Goal: Transaction & Acquisition: Obtain resource

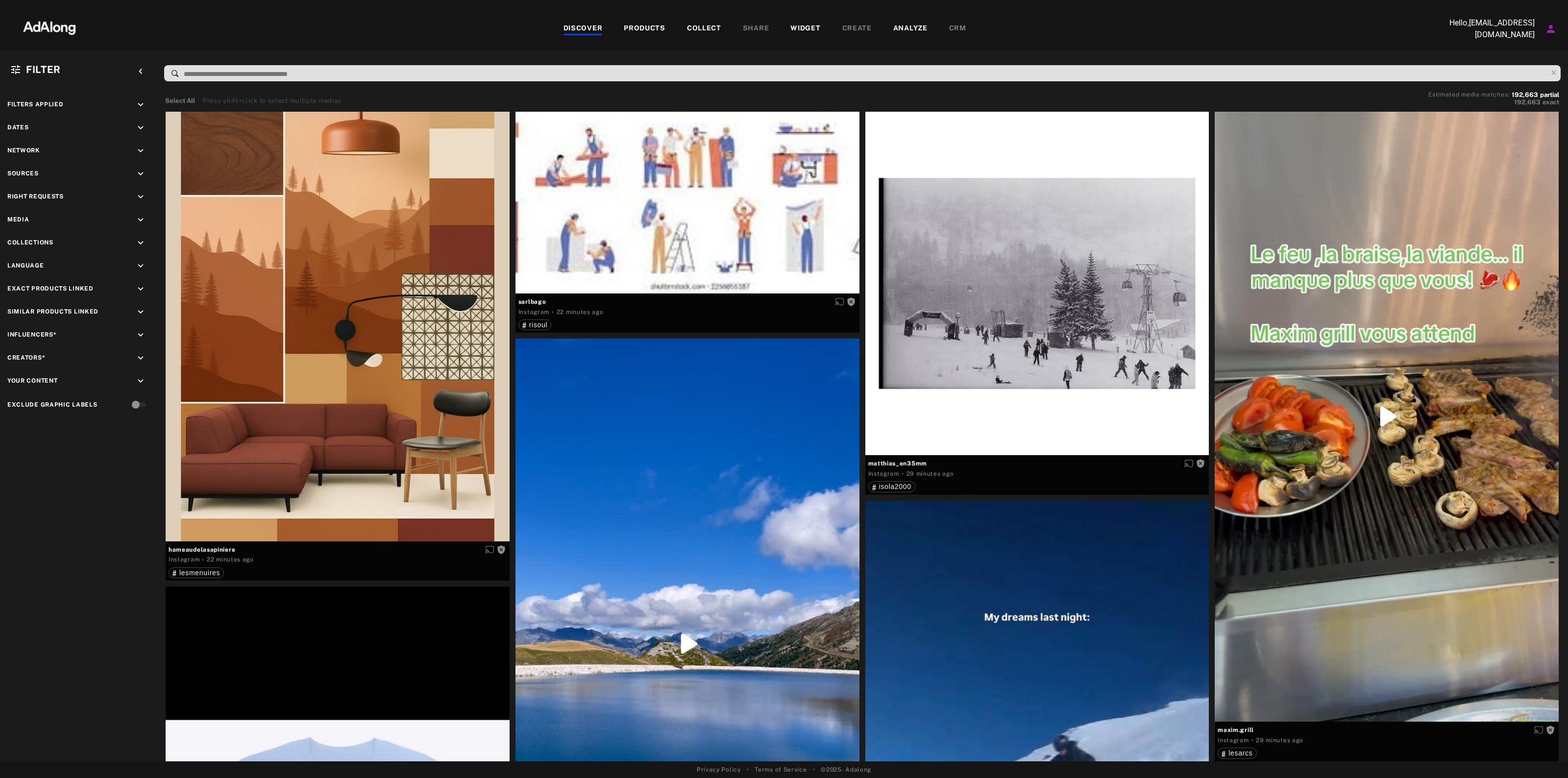
click at [143, 200] on icon "keyboard_arrow_down" at bounding box center [141, 197] width 11 height 11
click at [42, 216] on div "Agreed" at bounding box center [87, 220] width 124 height 10
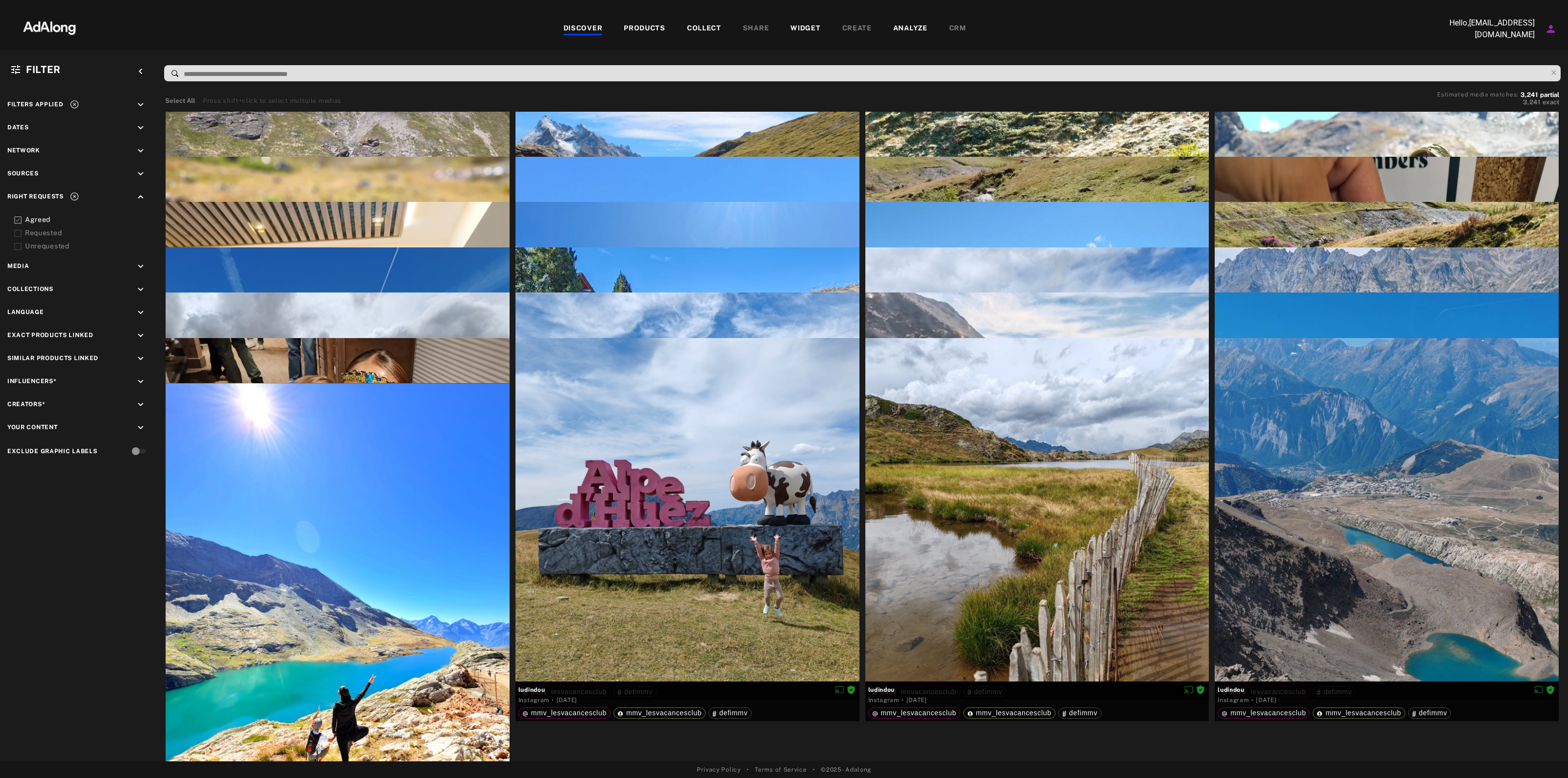
click at [40, 241] on div "Unrequested" at bounding box center [87, 246] width 124 height 10
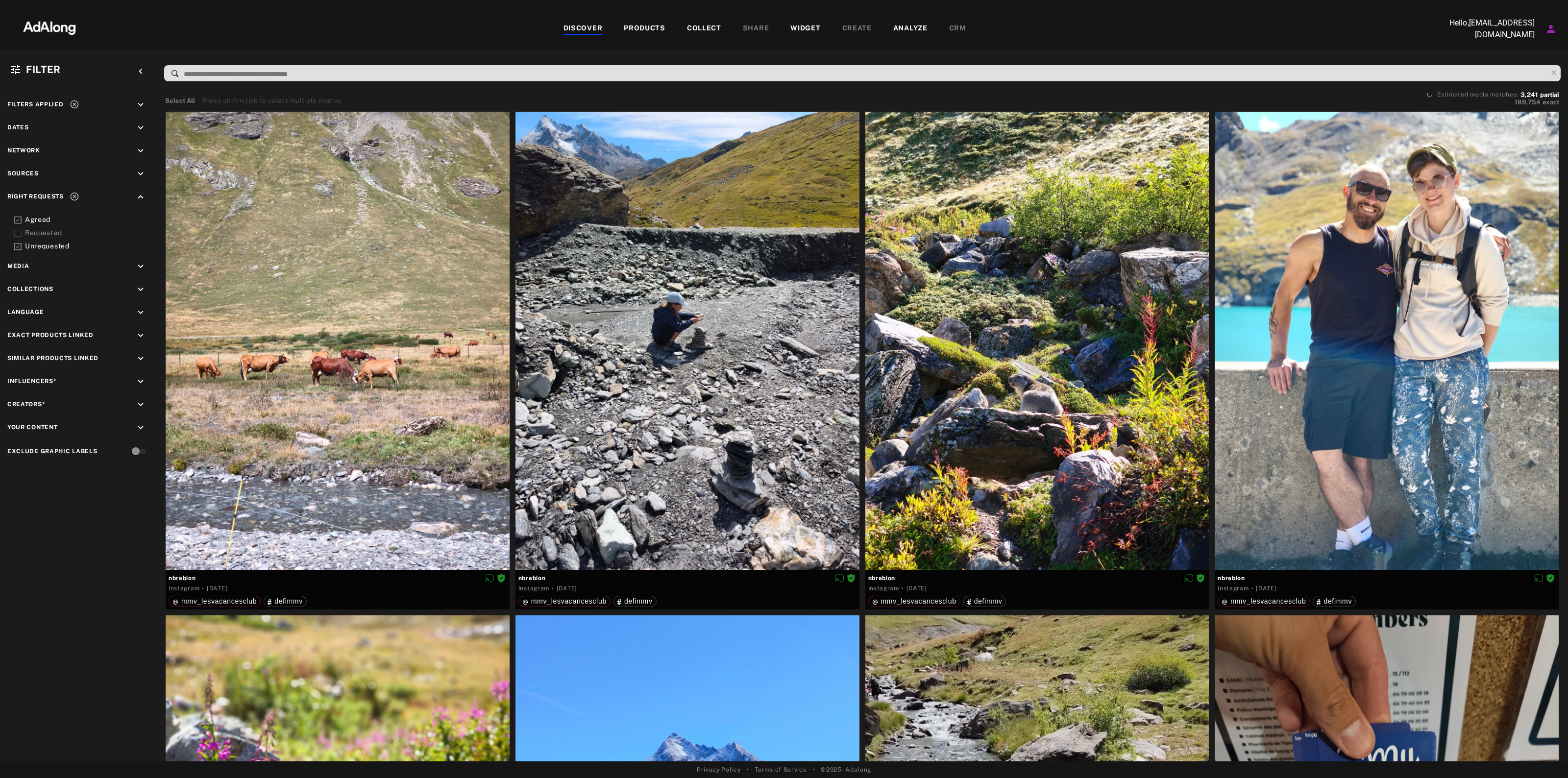
click at [43, 216] on div "Agreed" at bounding box center [87, 220] width 124 height 10
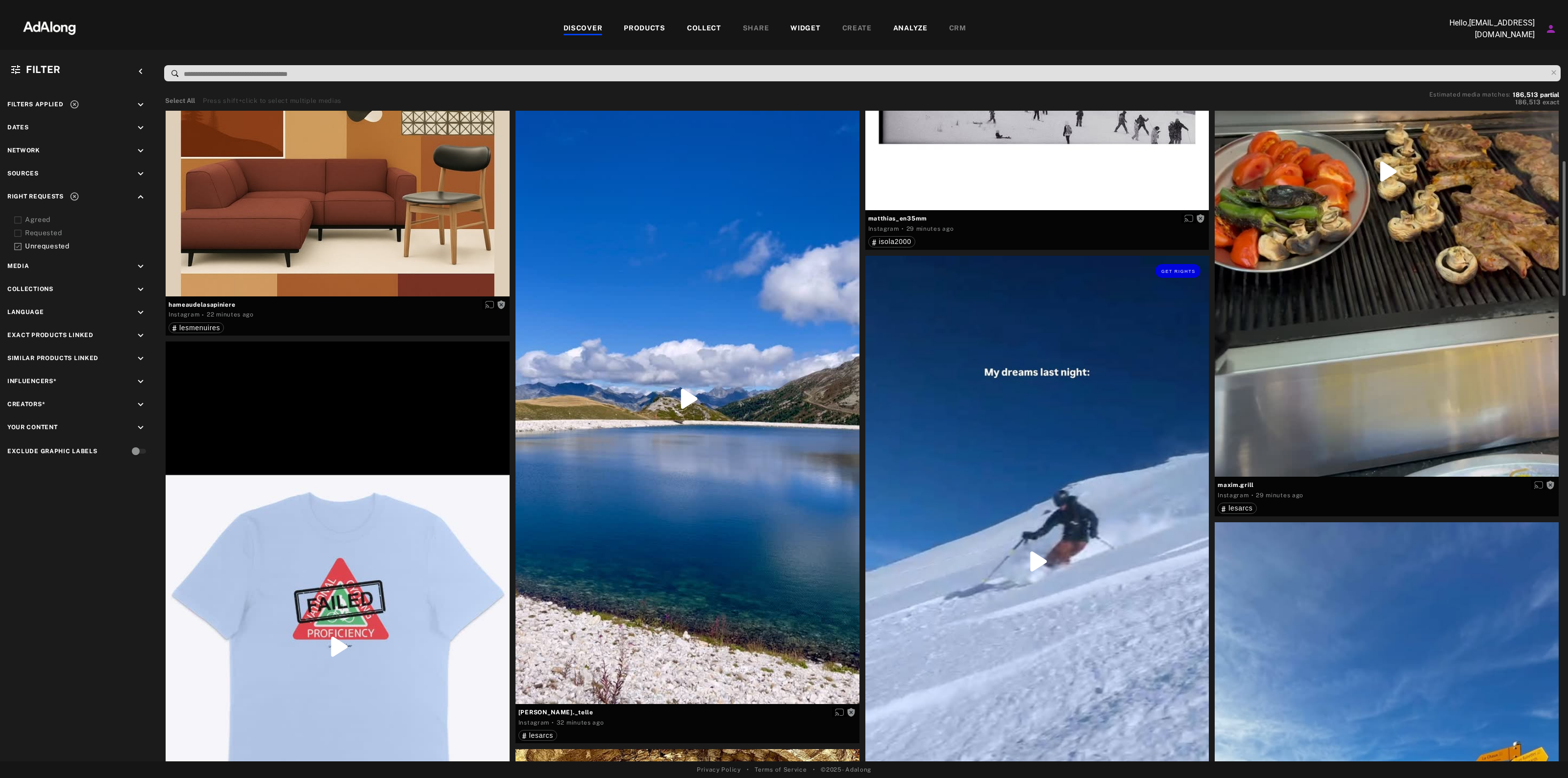
scroll to position [429, 0]
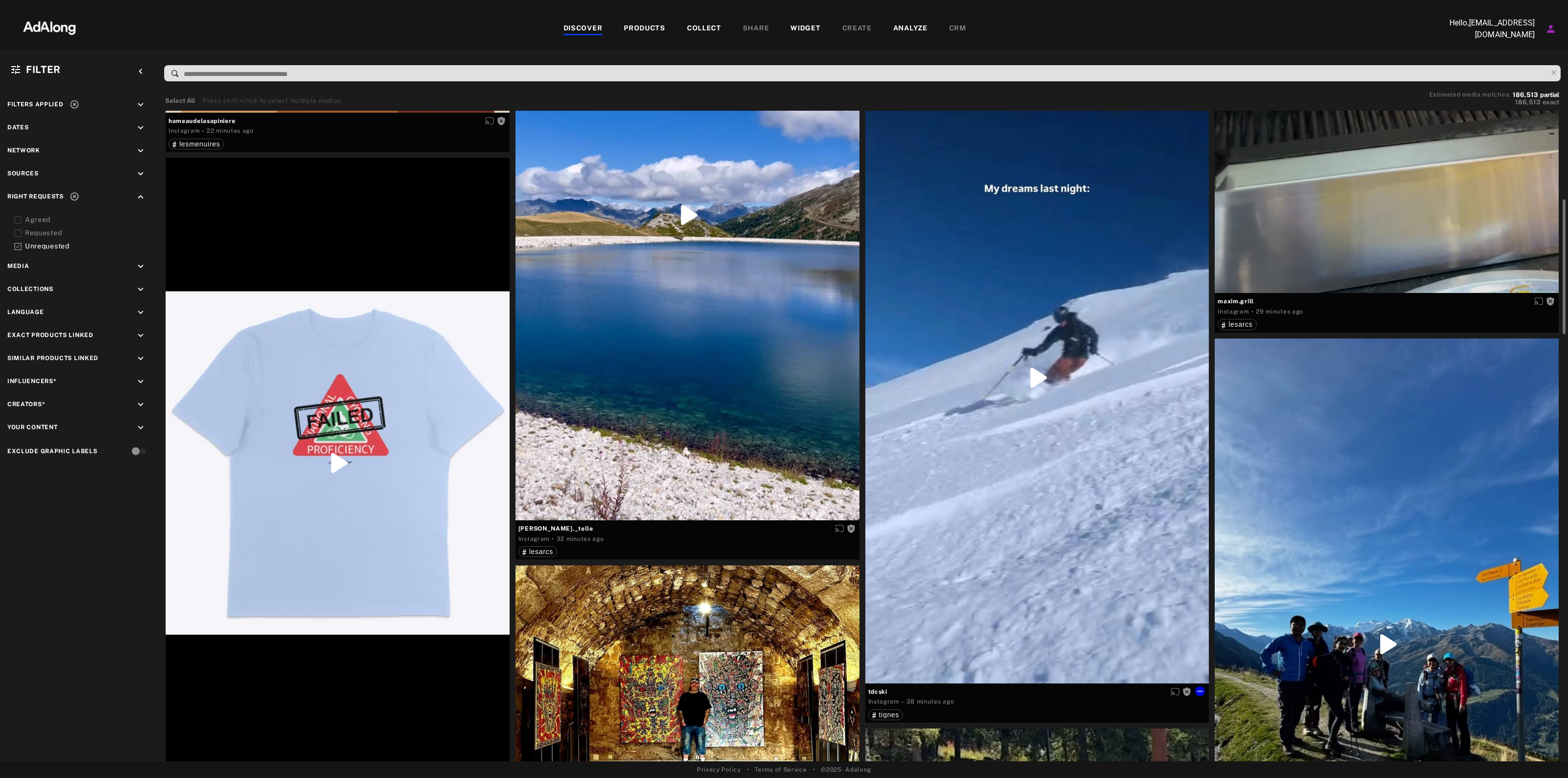
click at [1077, 353] on div "Get rights" at bounding box center [1037, 377] width 344 height 612
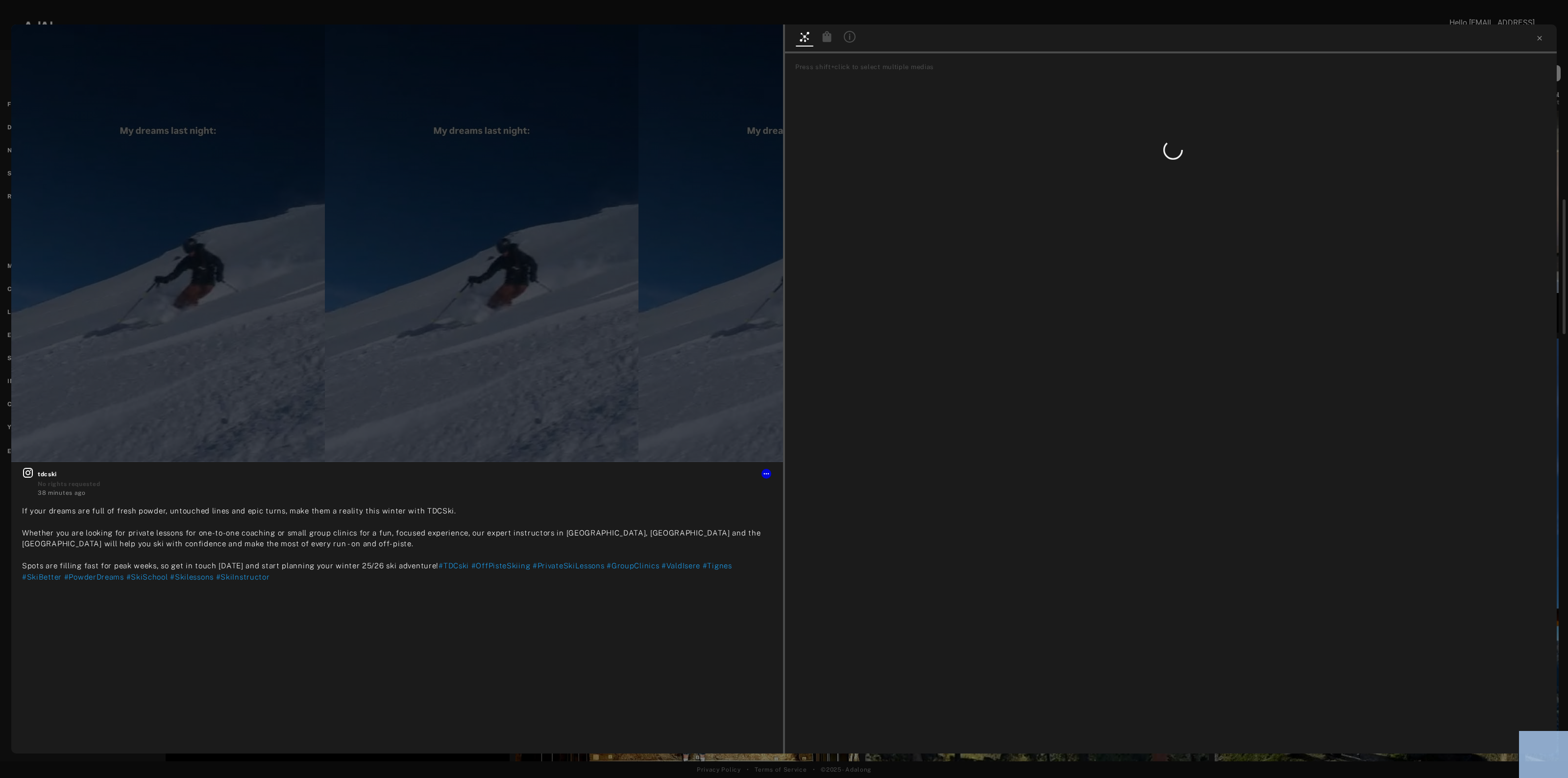
click at [1077, 353] on div "Get rights tdcski No rights requested 38 minutes ago If your dreams are full of…" at bounding box center [784, 389] width 1568 height 778
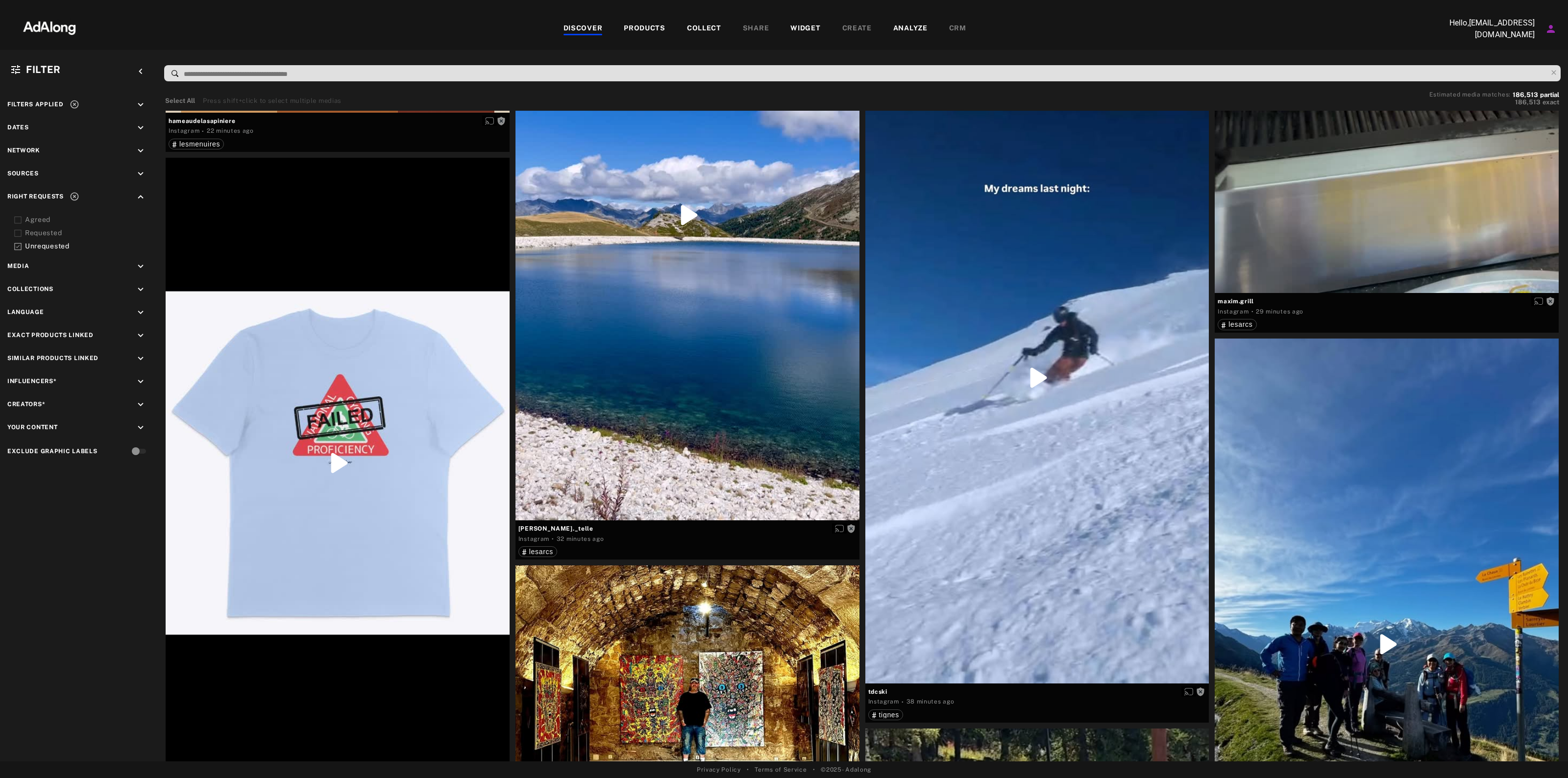
drag, startPoint x: 133, startPoint y: 175, endPoint x: 145, endPoint y: 174, distance: 12.0
click at [136, 175] on div "Sources keyboard_arrow_down" at bounding box center [78, 175] width 142 height 13
click at [145, 174] on icon "keyboard_arrow_down" at bounding box center [141, 174] width 11 height 11
click at [86, 211] on span "mmv_lesvacancesclub" at bounding box center [75, 215] width 78 height 8
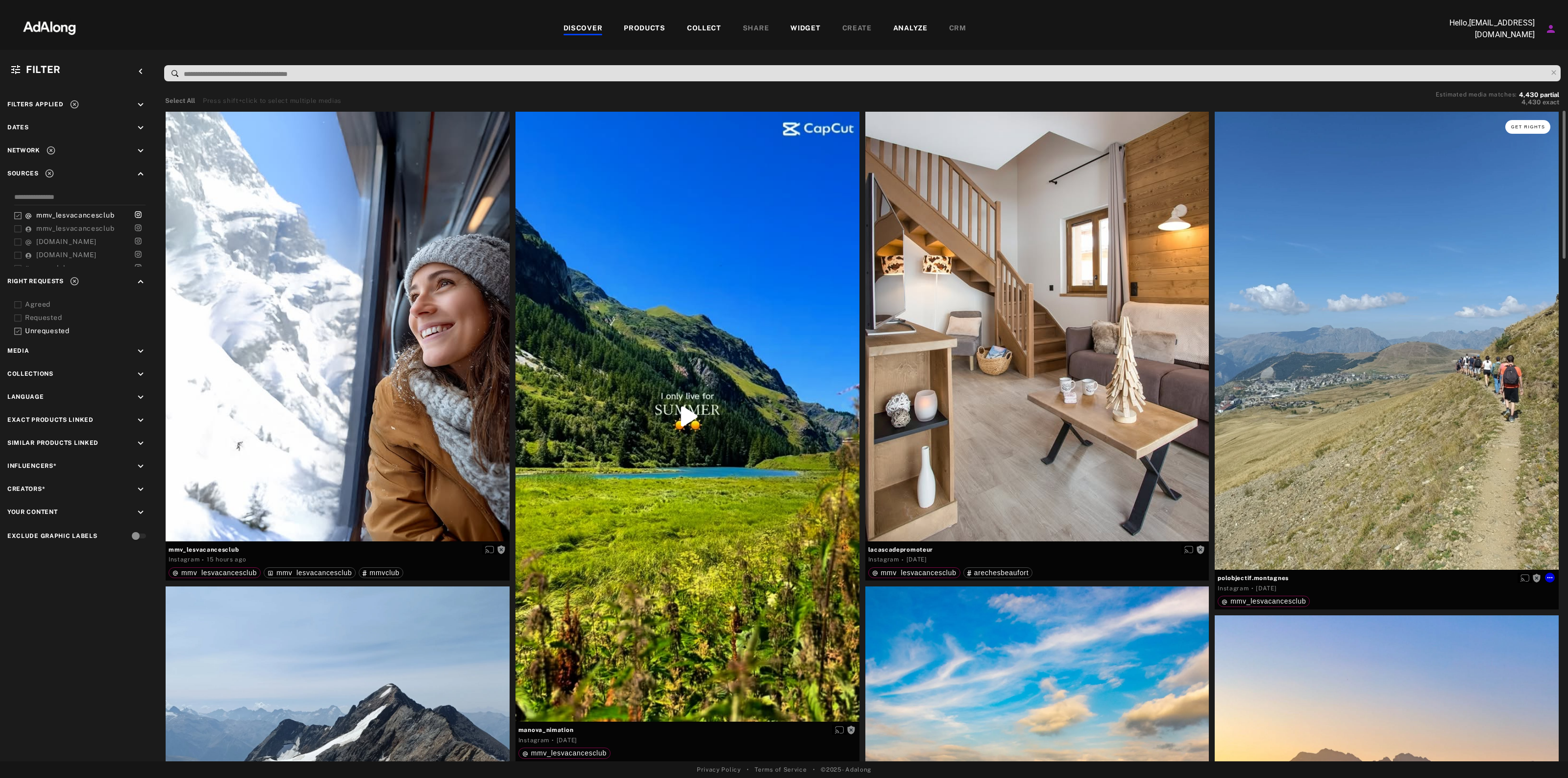
click at [1534, 124] on span "Get rights" at bounding box center [1528, 127] width 34 height 5
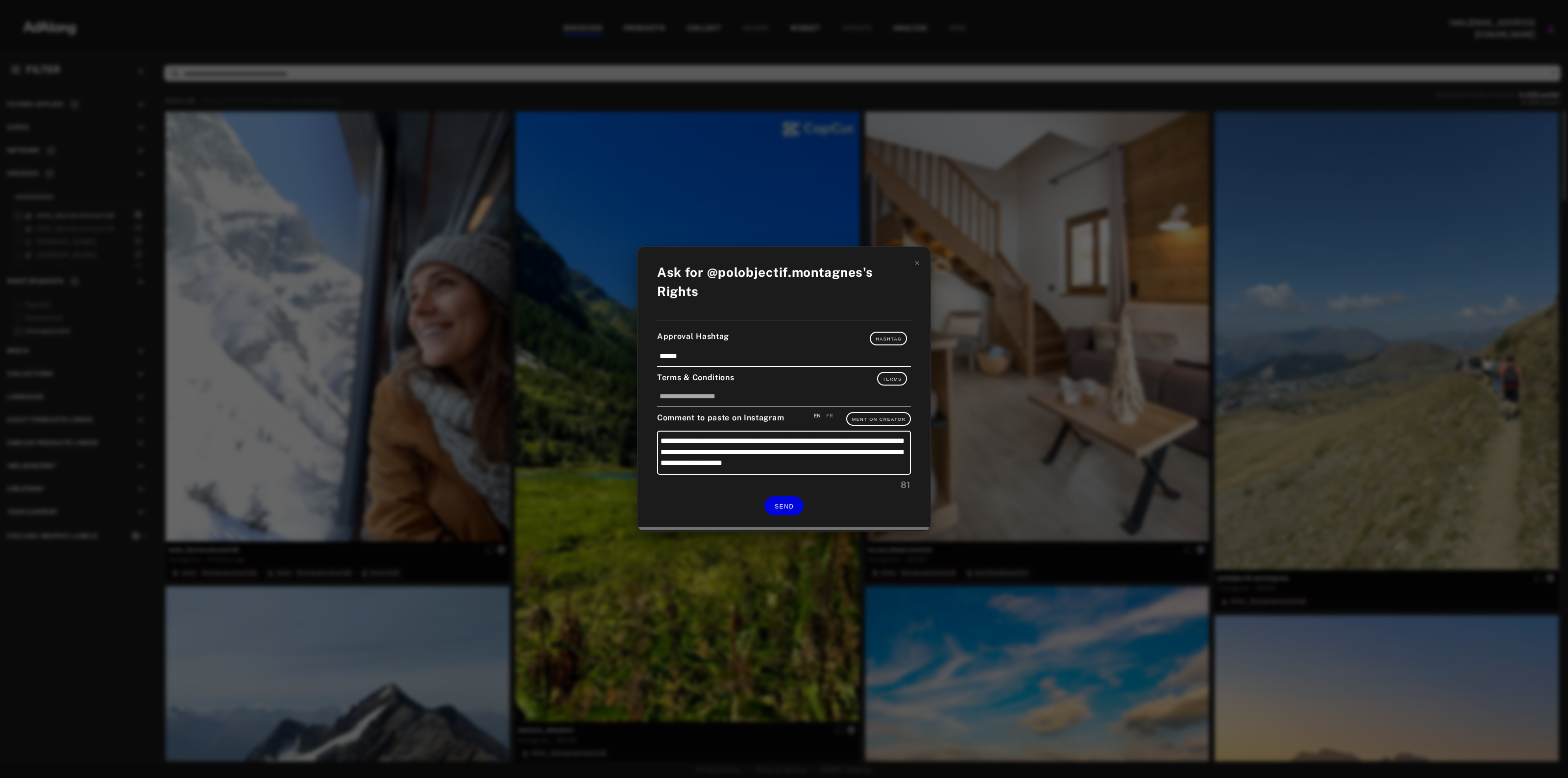
click at [831, 415] on div "FR" at bounding box center [829, 416] width 7 height 7
type textarea "**********"
click at [918, 265] on icon at bounding box center [917, 263] width 4 height 4
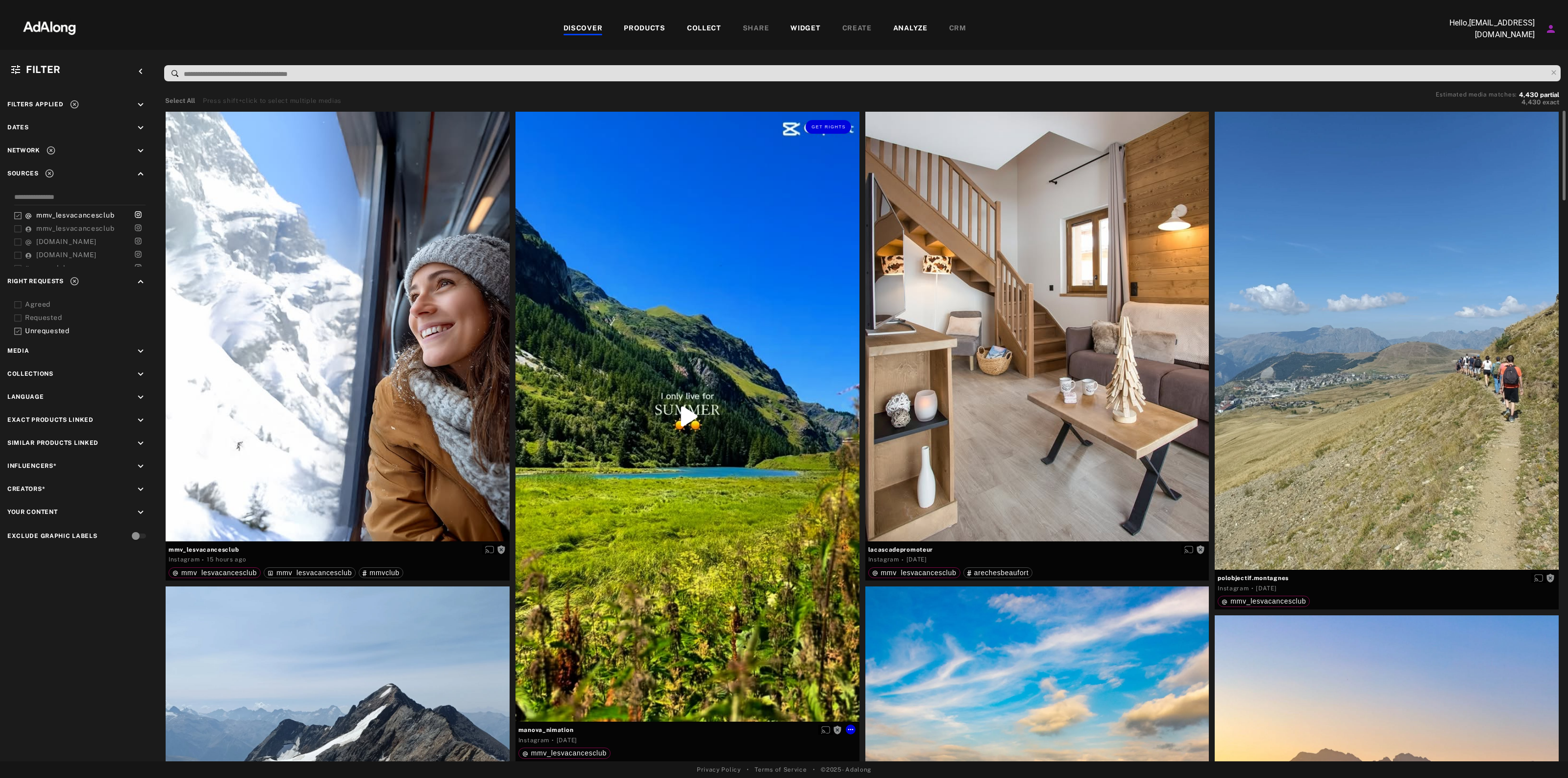
click at [699, 419] on div "Get rights" at bounding box center [687, 417] width 344 height 611
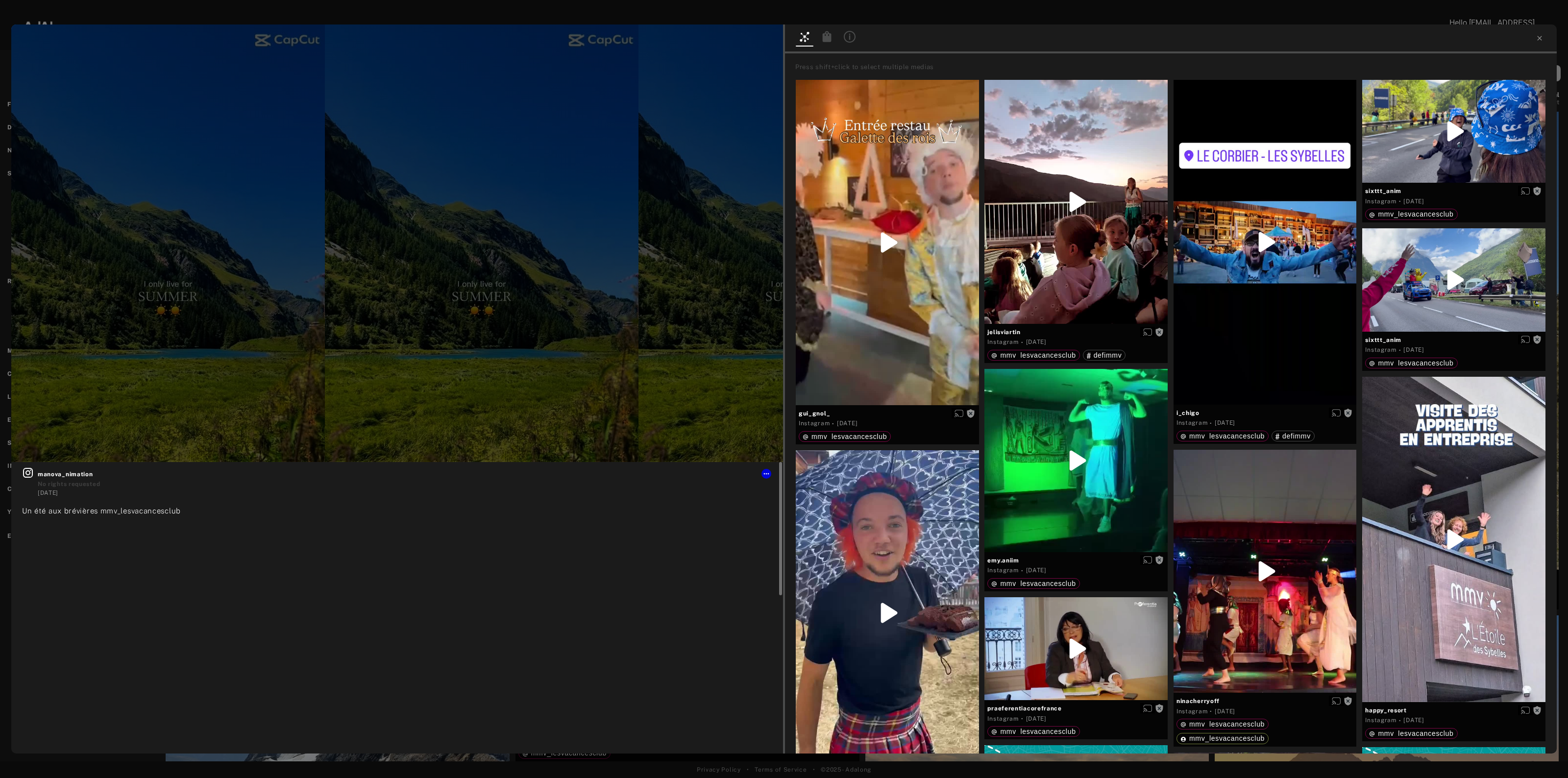
click at [69, 477] on span "manova_nimation" at bounding box center [405, 474] width 735 height 9
click at [26, 476] on icon at bounding box center [27, 472] width 12 height 12
click at [1537, 38] on icon at bounding box center [1539, 38] width 8 height 8
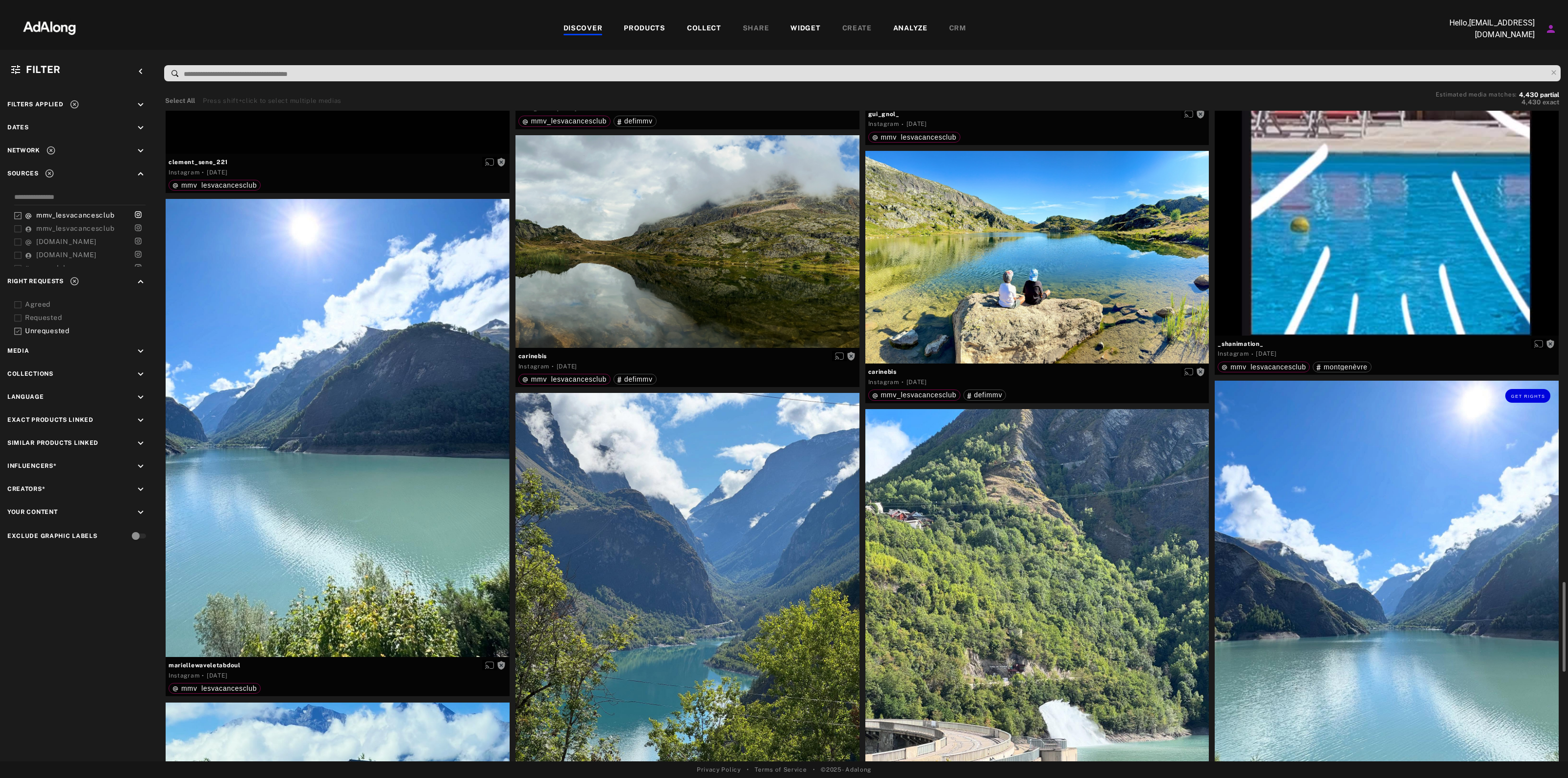
scroll to position [2328, 0]
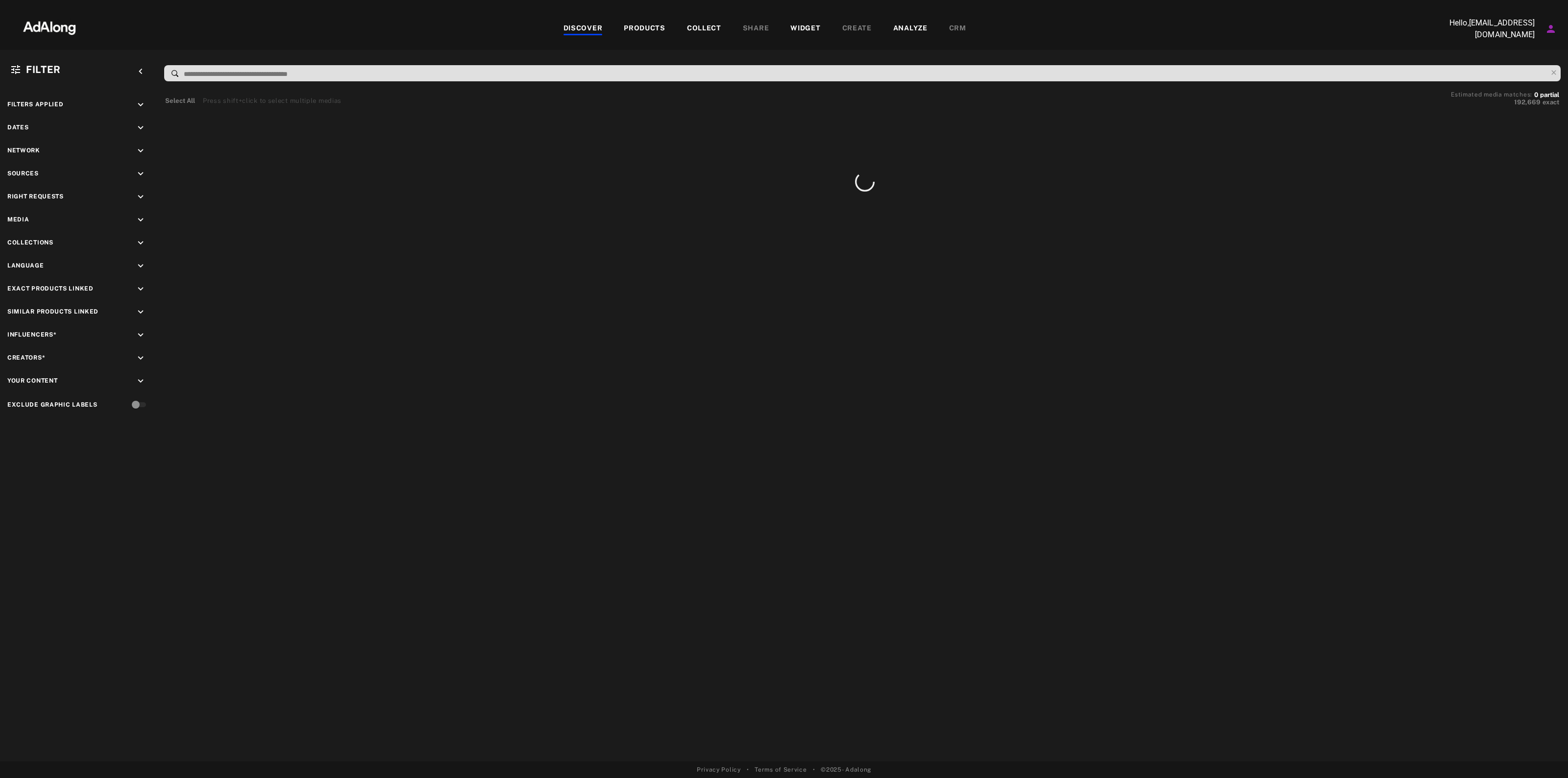
click at [137, 201] on icon "keyboard_arrow_down" at bounding box center [141, 197] width 11 height 11
click at [138, 170] on icon "keyboard_arrow_down" at bounding box center [141, 174] width 11 height 11
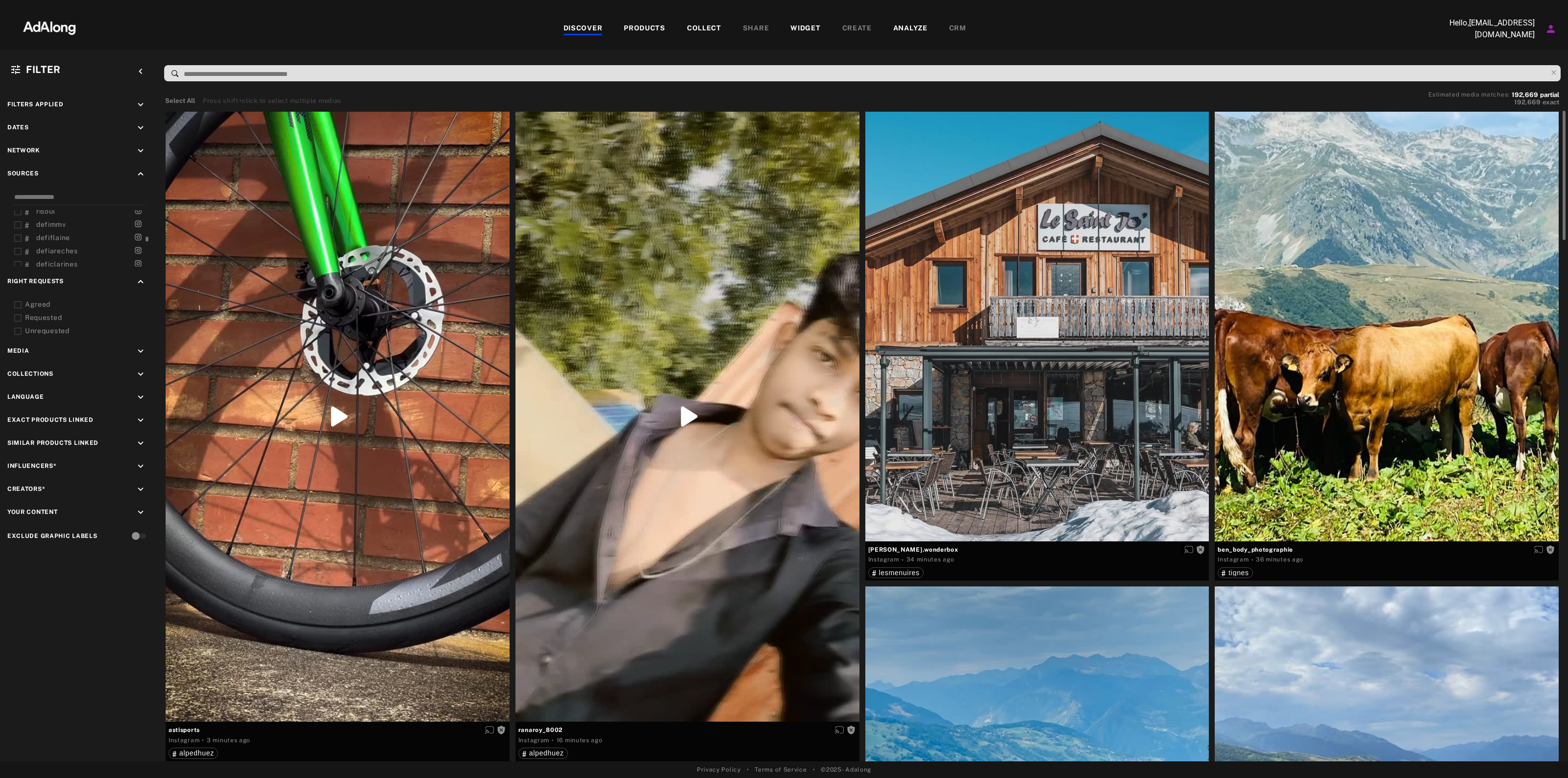
scroll to position [98, 0]
click at [242, 79] on input at bounding box center [864, 74] width 1364 height 13
type input "********"
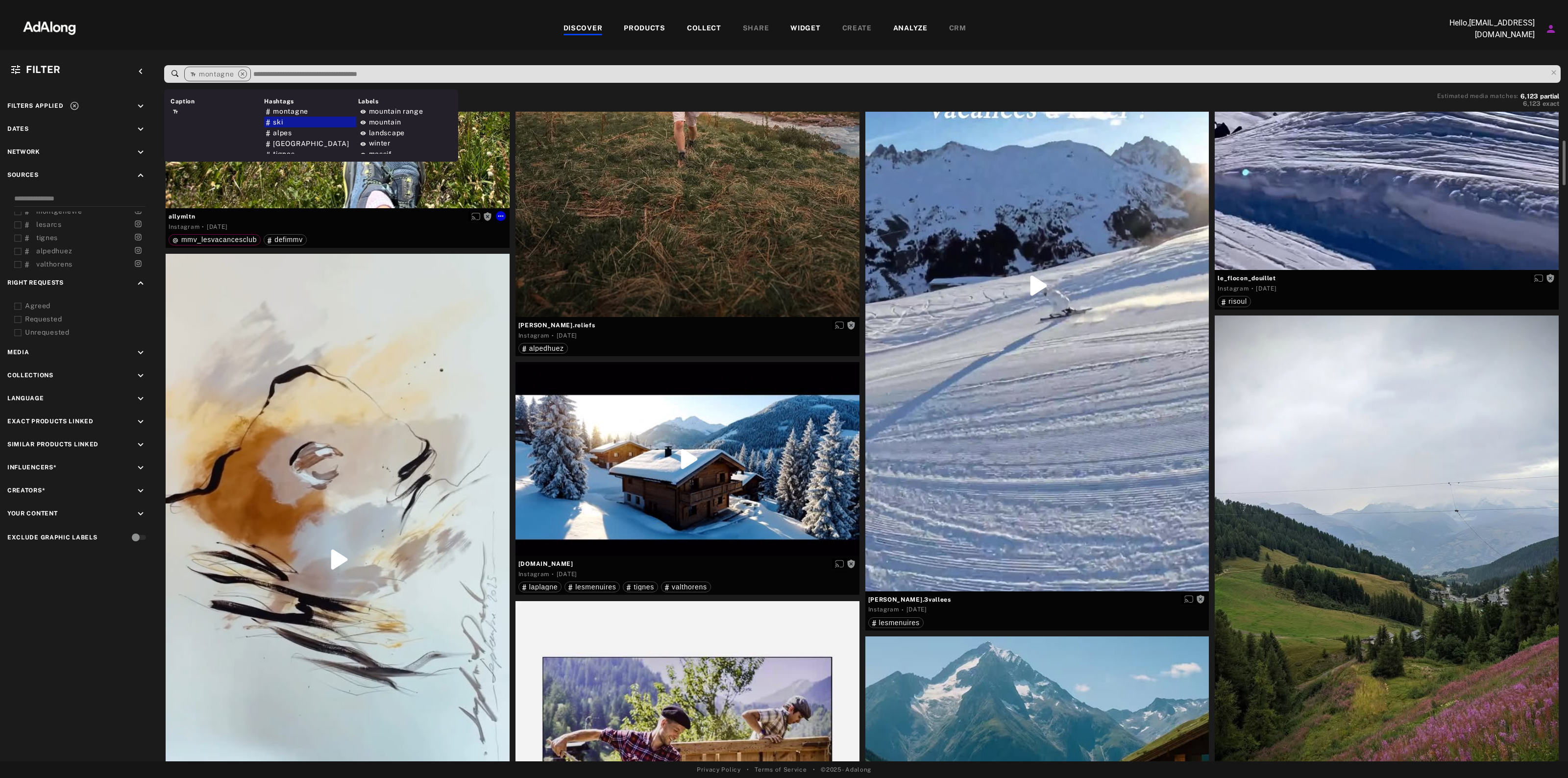
scroll to position [5758, 0]
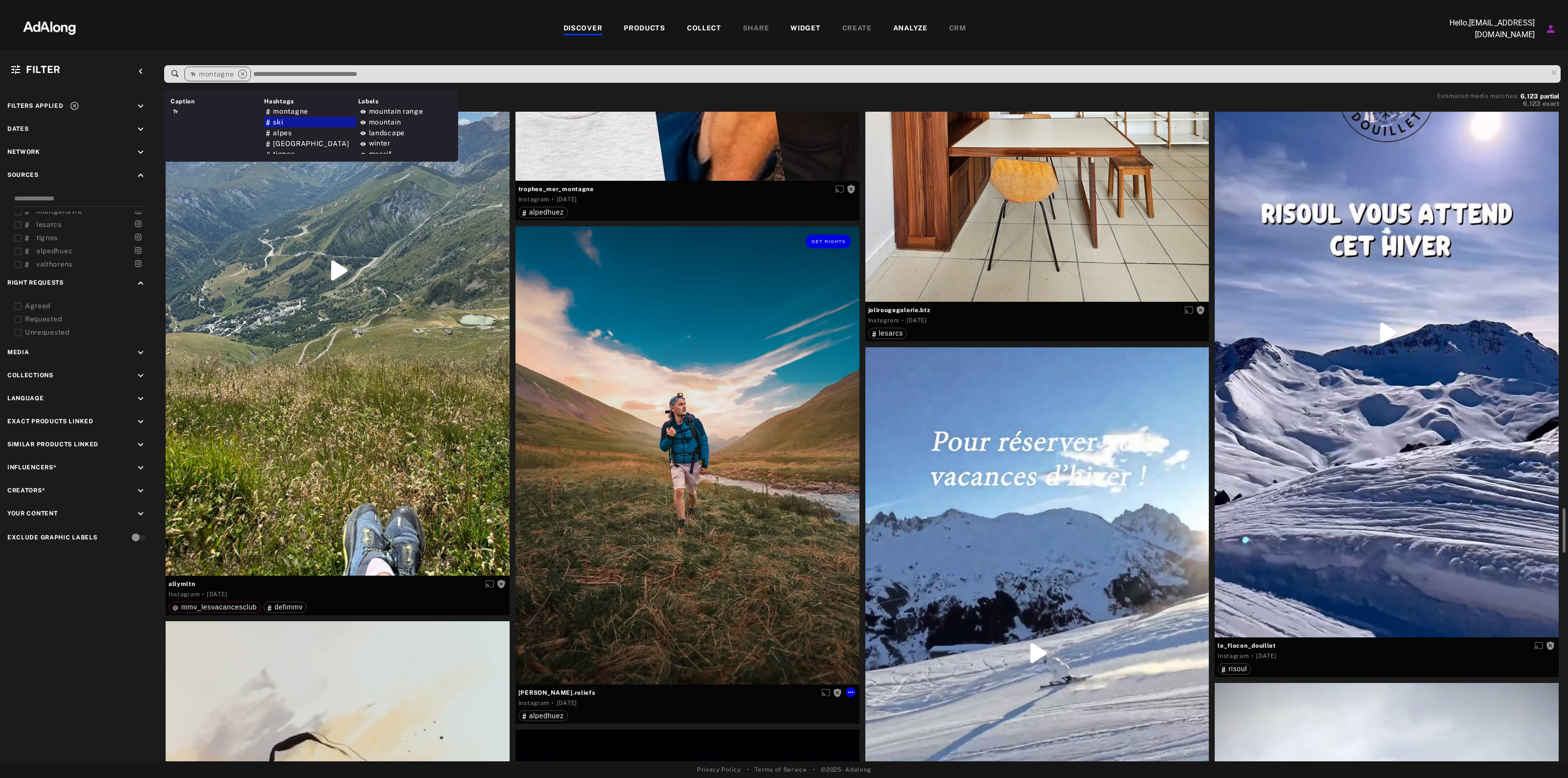
click at [617, 434] on div "Get rights" at bounding box center [687, 455] width 344 height 458
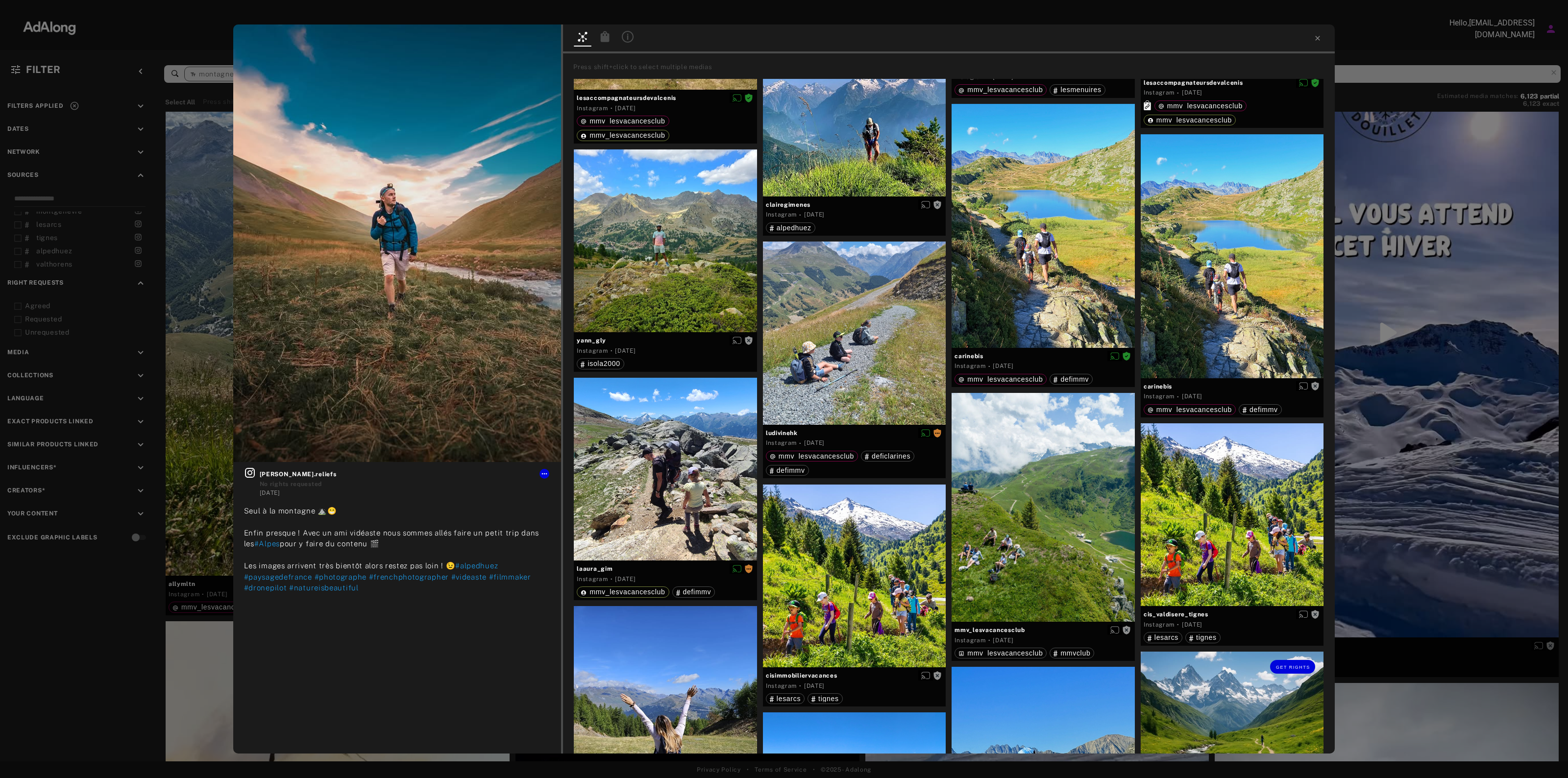
scroll to position [1339, 0]
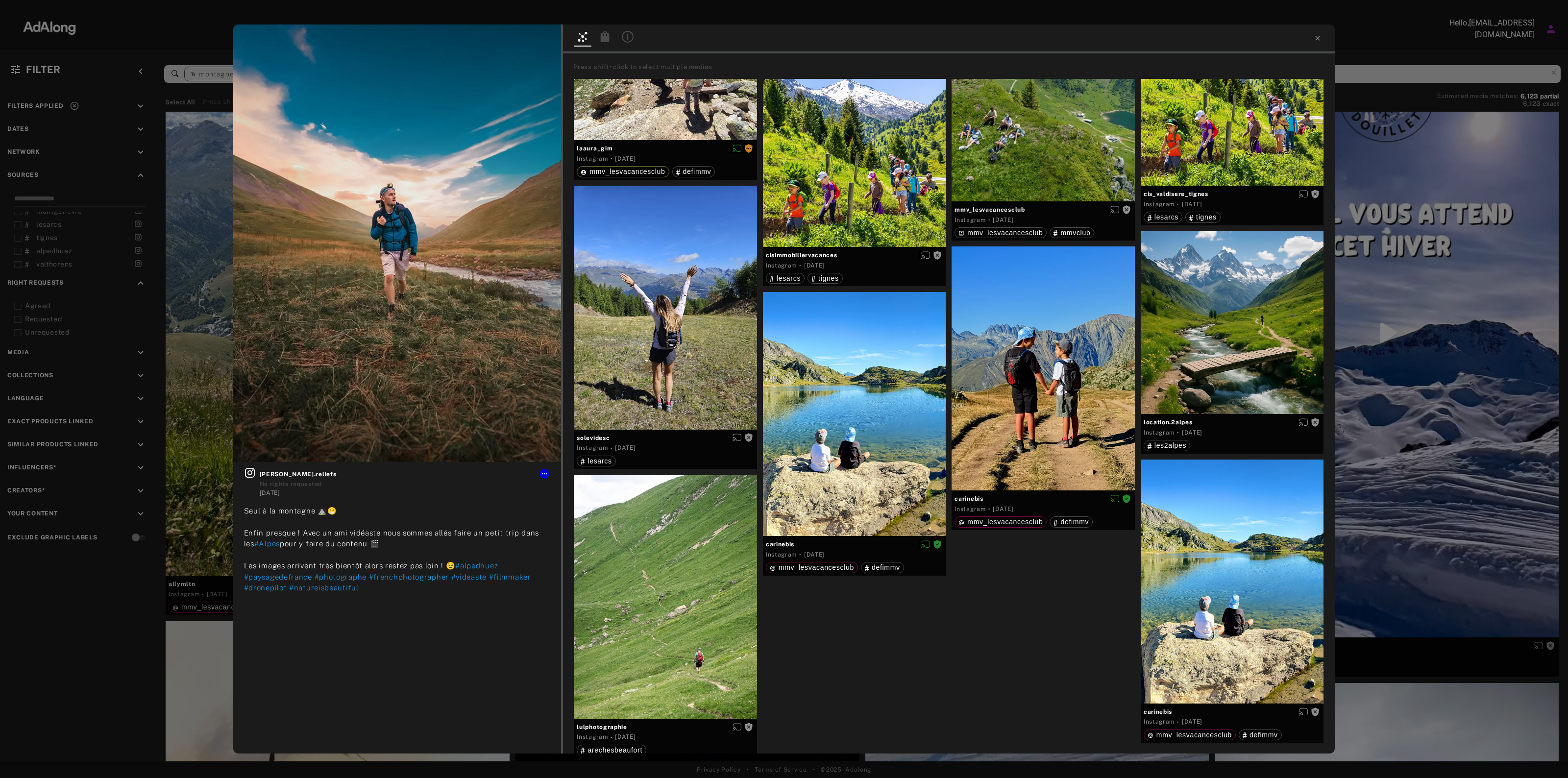
click at [1441, 554] on div "Get rights [PERSON_NAME].reliefs No rights requested [DATE] Seul à la montagne …" at bounding box center [784, 389] width 1568 height 778
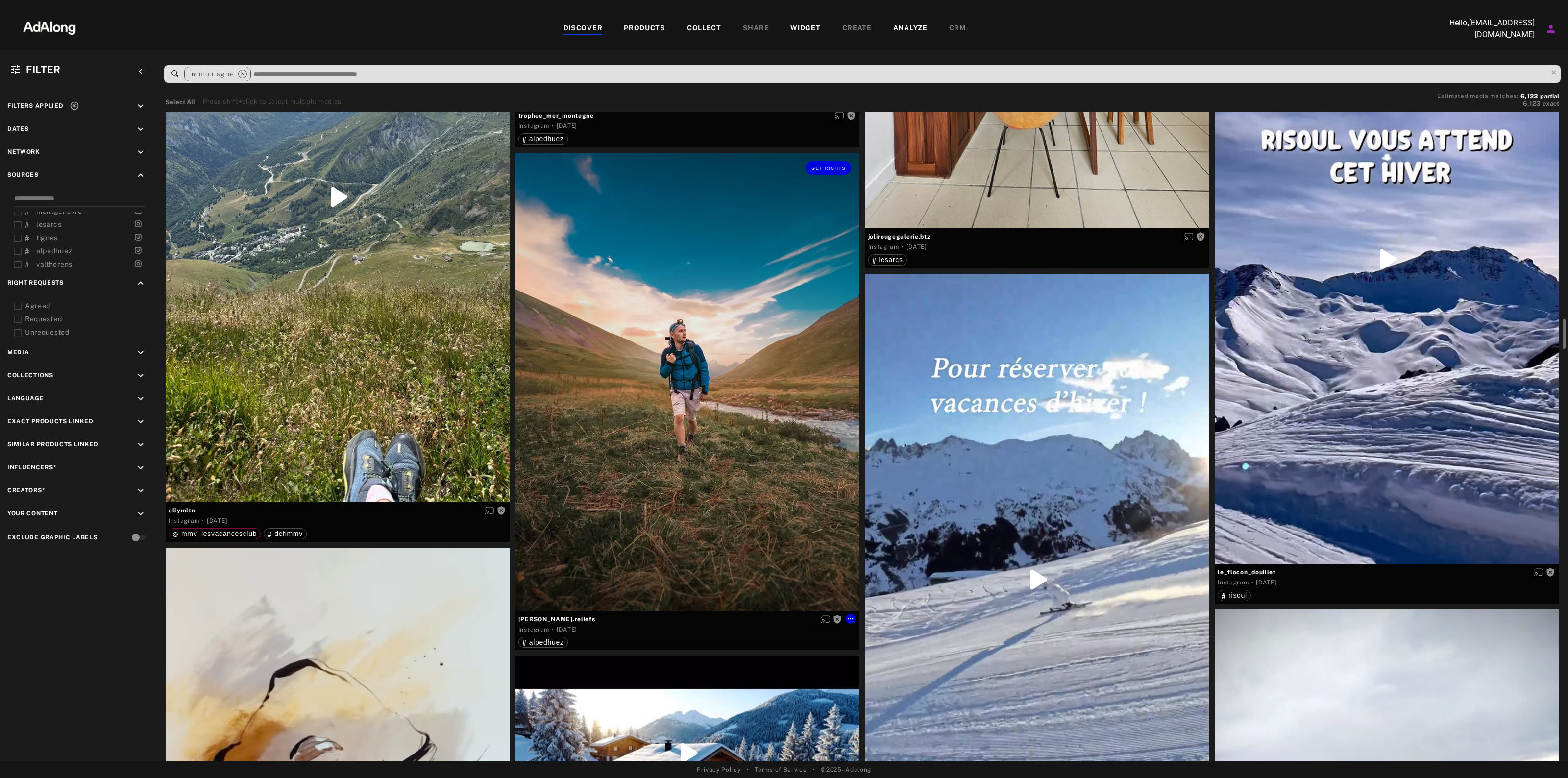
scroll to position [5770, 0]
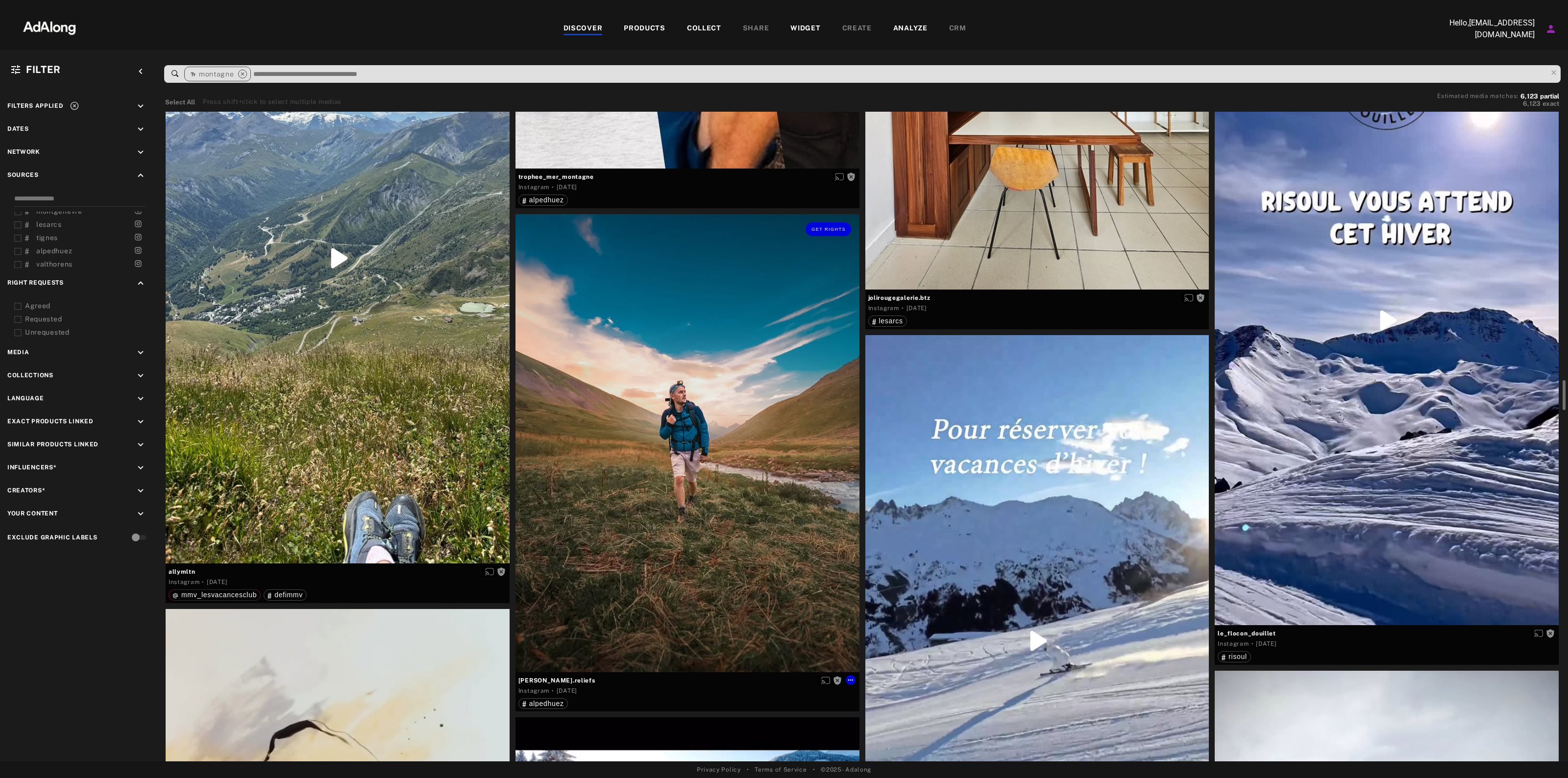
click at [665, 396] on div "Get rights" at bounding box center [687, 443] width 344 height 458
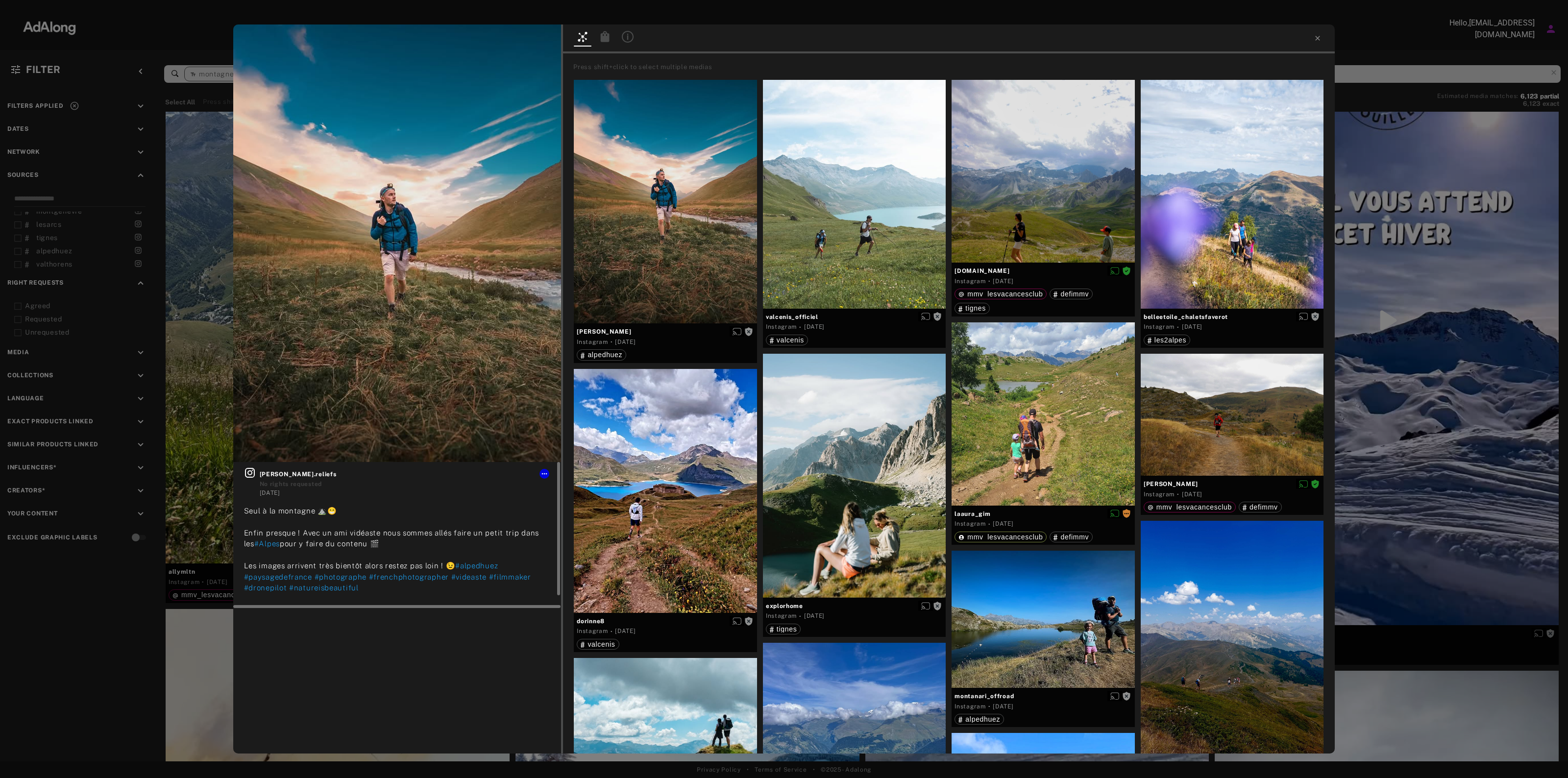
click at [265, 470] on span "[PERSON_NAME].reliefs" at bounding box center [405, 474] width 291 height 9
click at [246, 474] on icon at bounding box center [250, 472] width 12 height 12
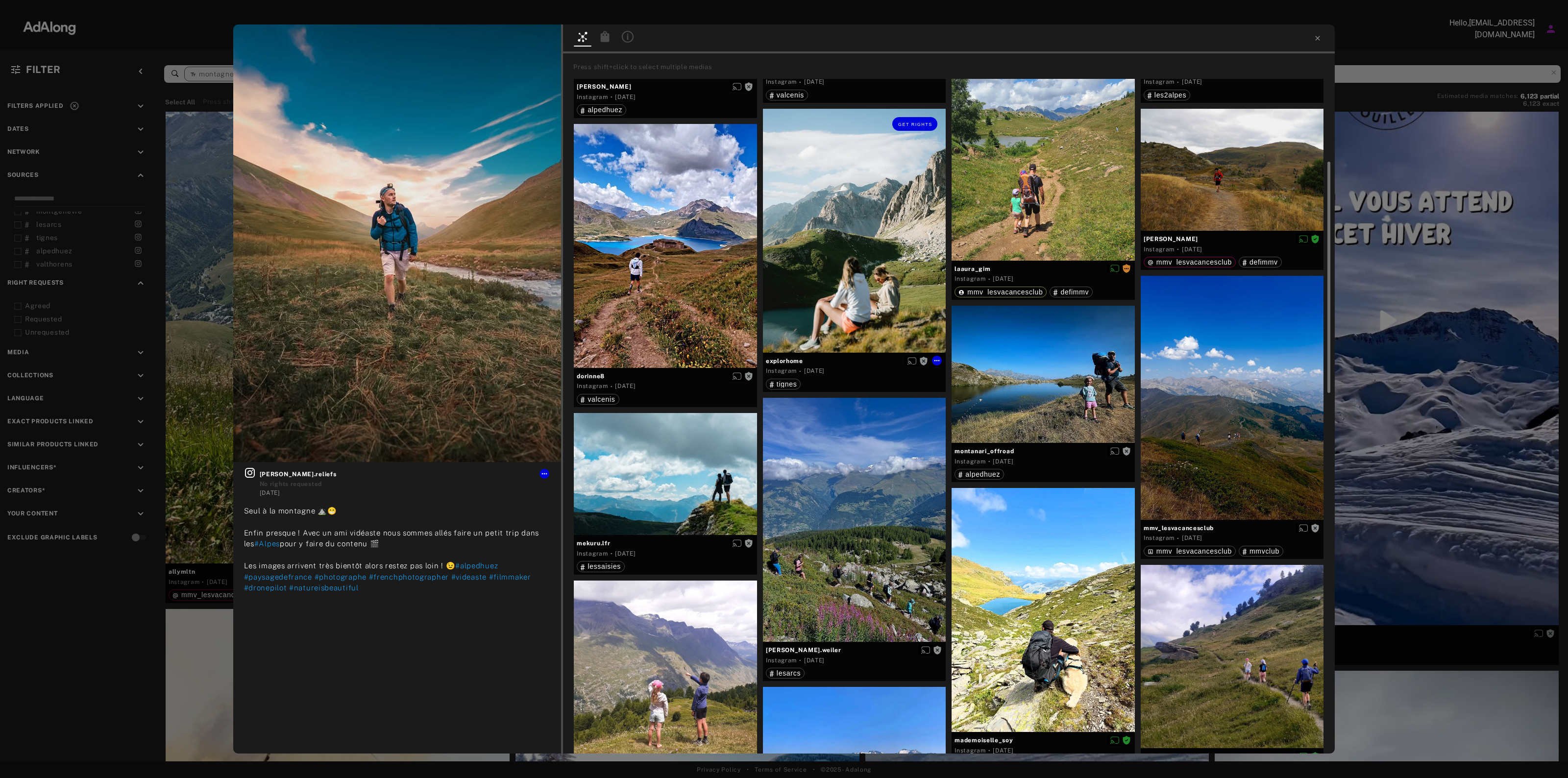
click at [788, 360] on span "explorhome" at bounding box center [854, 361] width 177 height 9
click at [775, 360] on span "explorhome" at bounding box center [854, 361] width 177 height 9
click at [816, 320] on div "Get rights" at bounding box center [854, 231] width 183 height 244
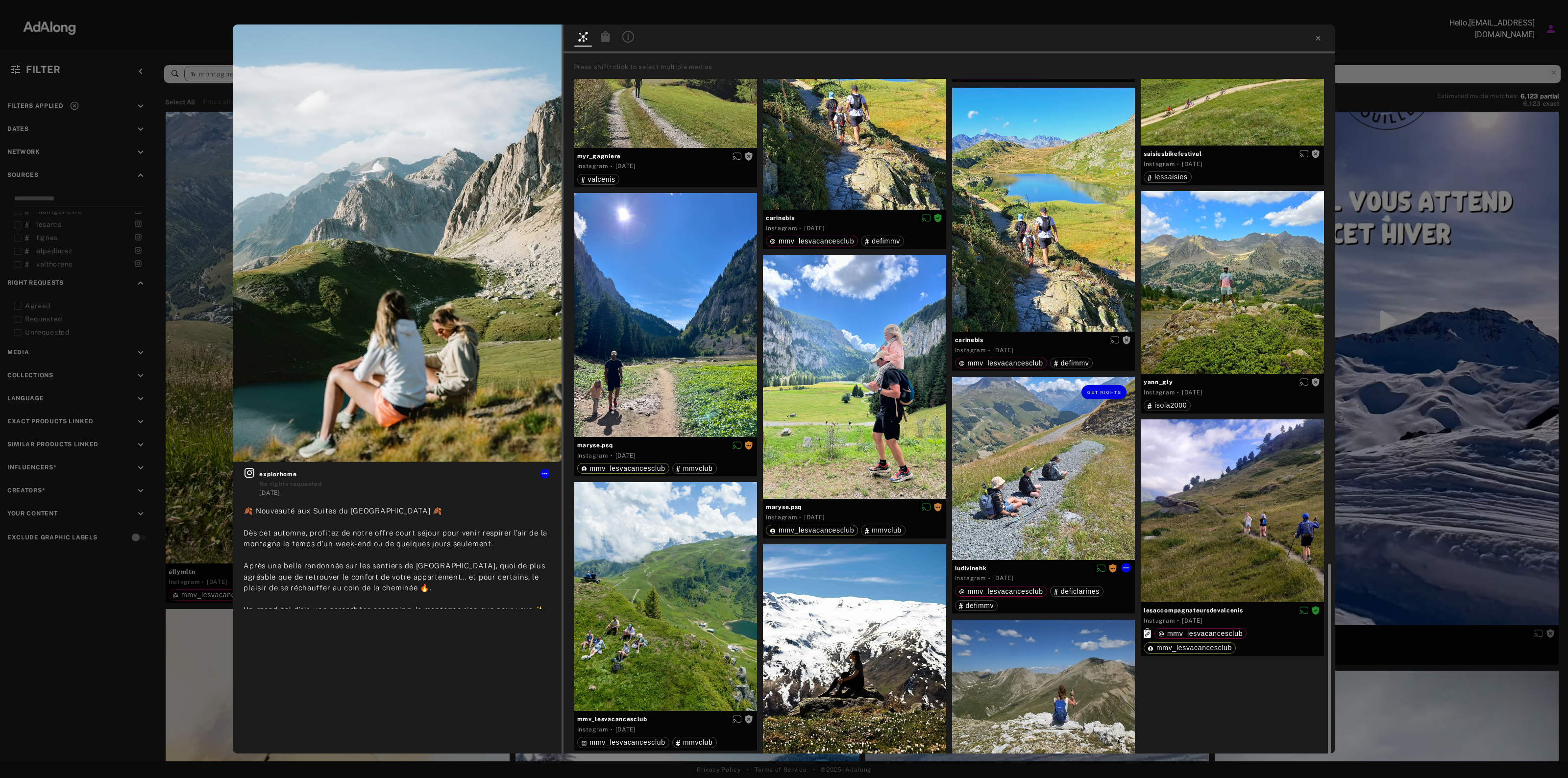
scroll to position [1157, 0]
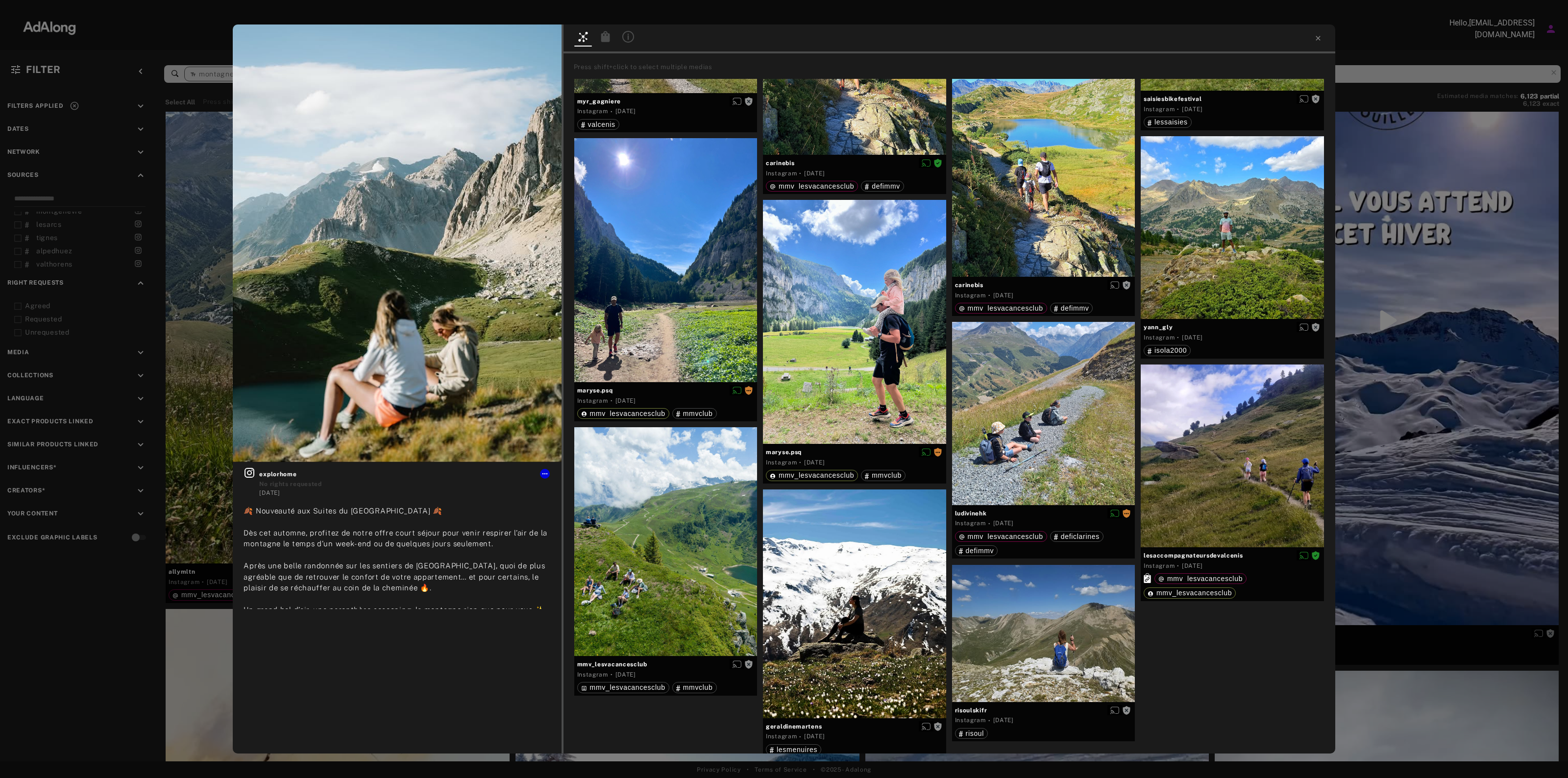
click at [1508, 449] on div "Get rights explorhome No rights requested [DATE] 🍂 Nouveauté aux Suites du [GEO…" at bounding box center [784, 389] width 1568 height 778
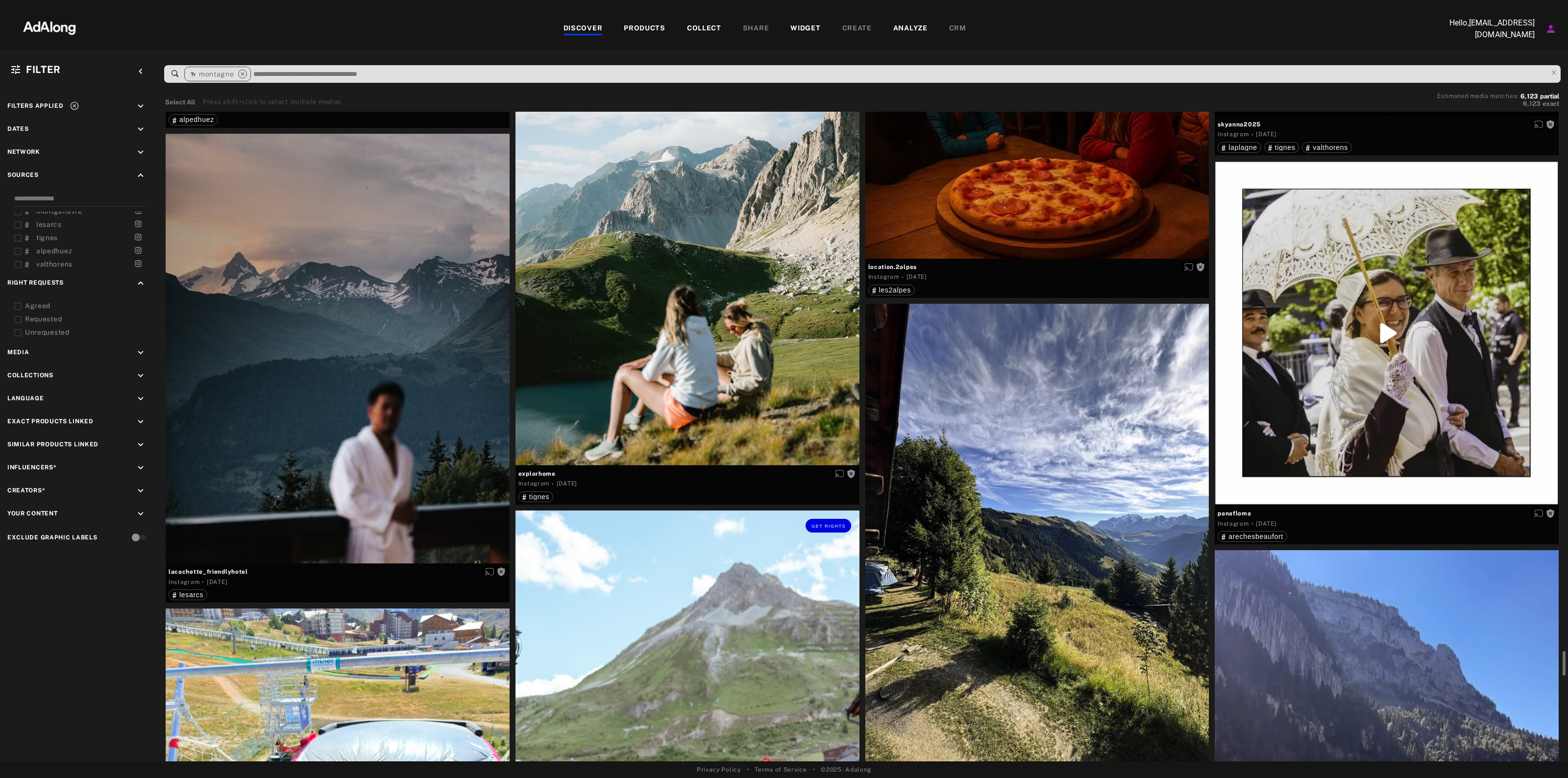
scroll to position [14101, 0]
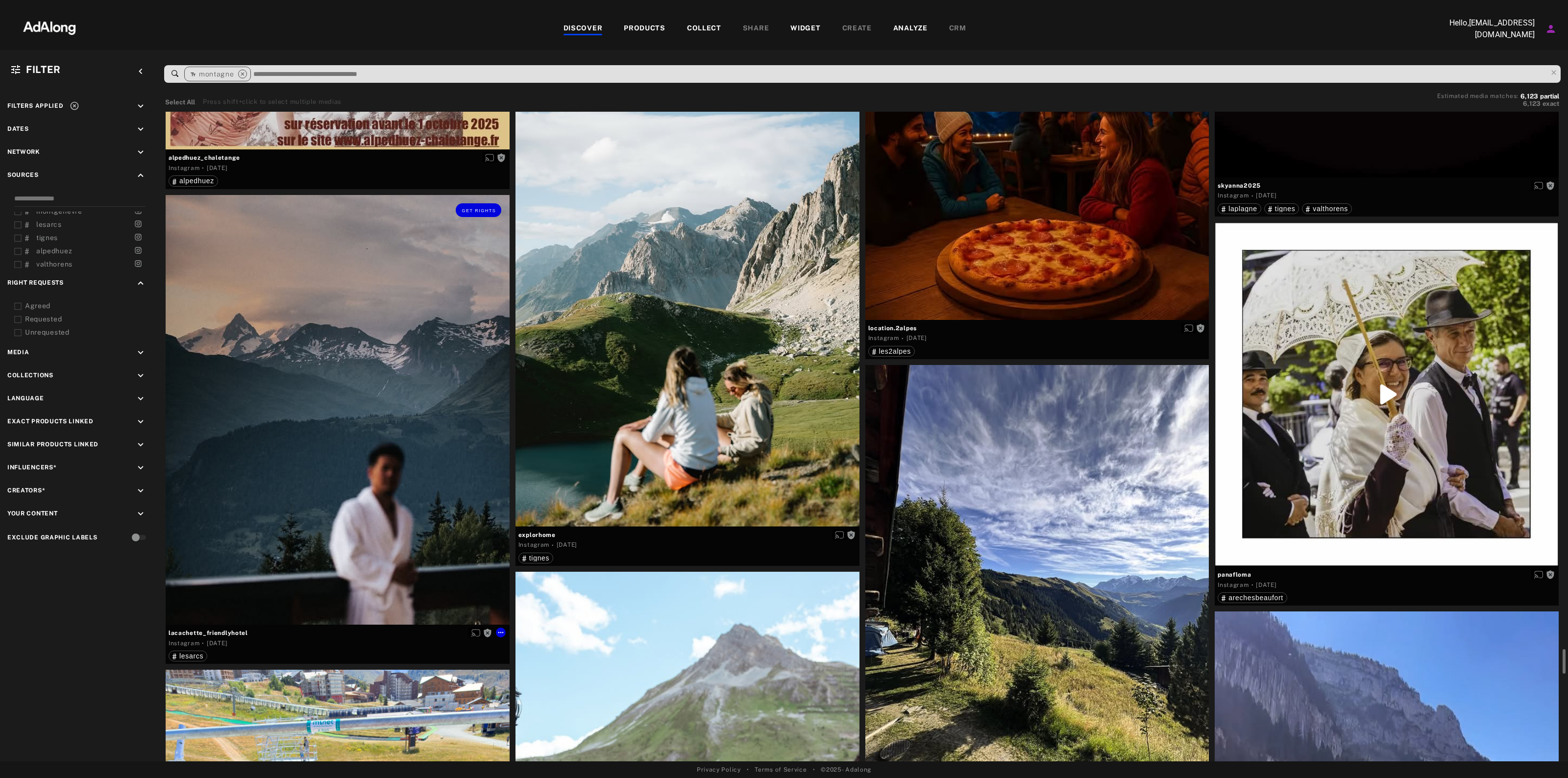
click at [221, 499] on div "Get rights" at bounding box center [337, 410] width 344 height 430
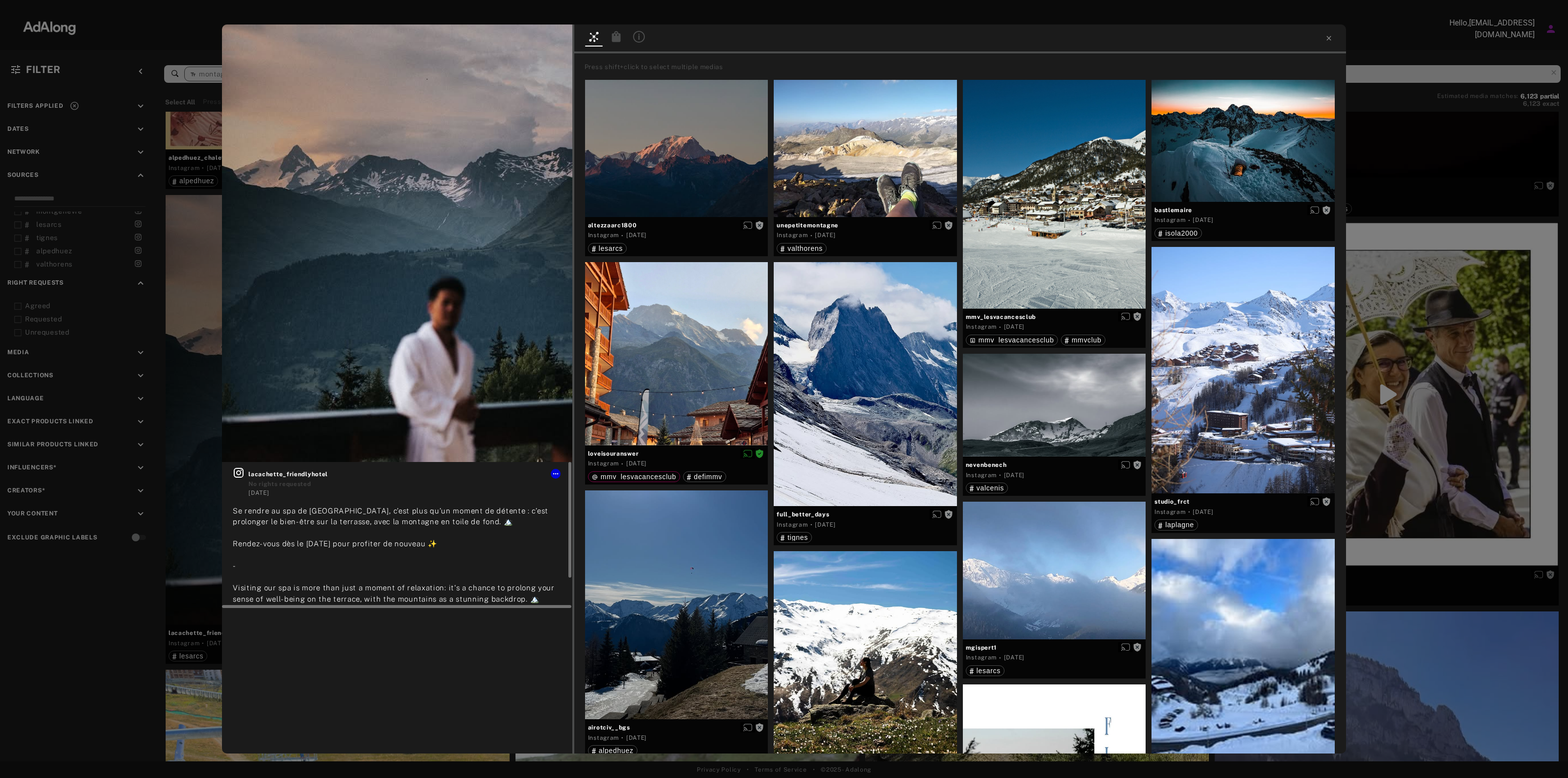
click at [270, 478] on div "lacachette_friendlyhotel No rights requested" at bounding box center [405, 477] width 313 height 21
click at [237, 473] on icon at bounding box center [238, 472] width 12 height 12
drag, startPoint x: 1237, startPoint y: 175, endPoint x: 1239, endPoint y: 184, distance: 9.2
click at [1239, 184] on div "Get rights" at bounding box center [1243, 141] width 183 height 122
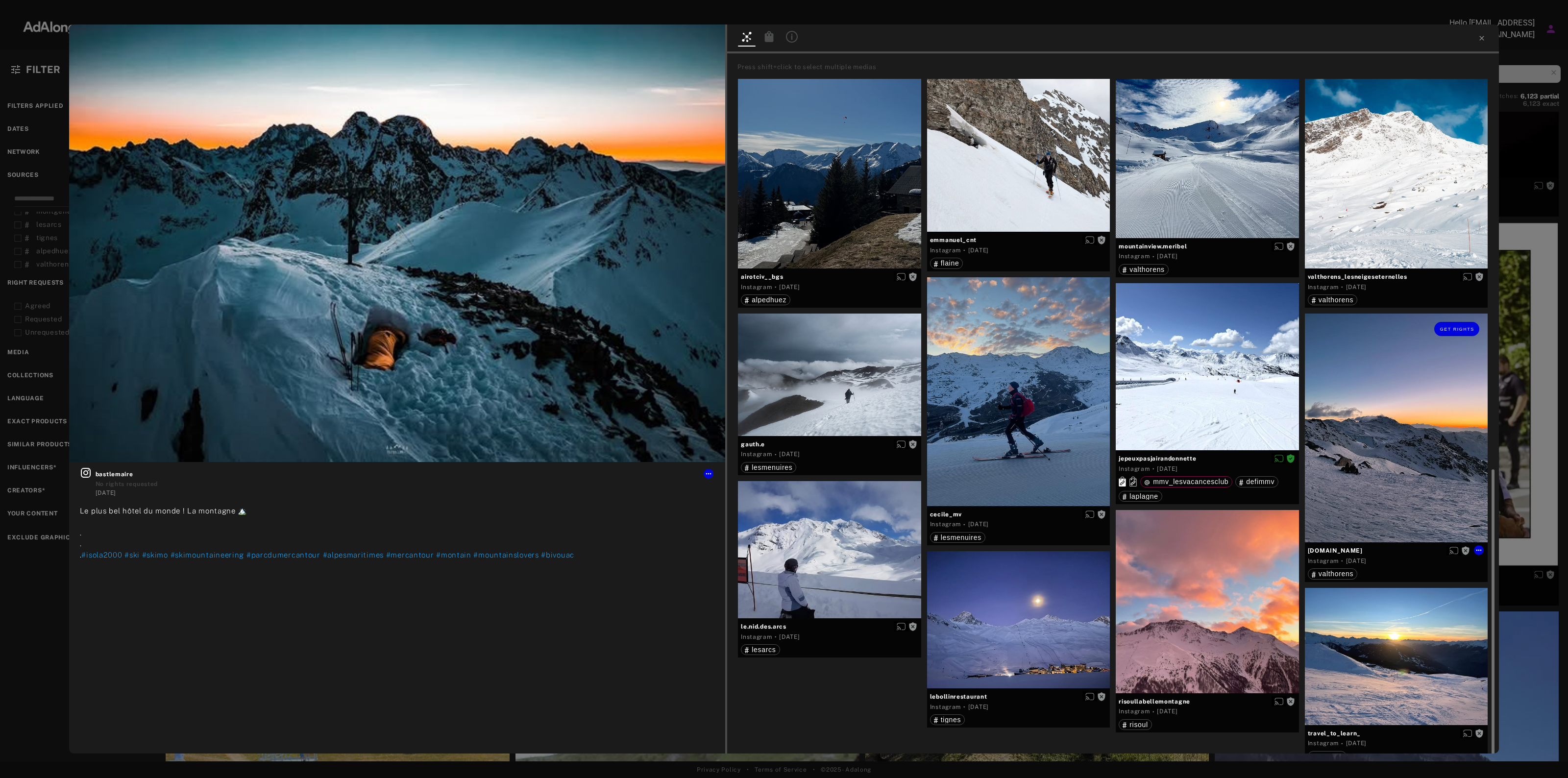
scroll to position [925, 0]
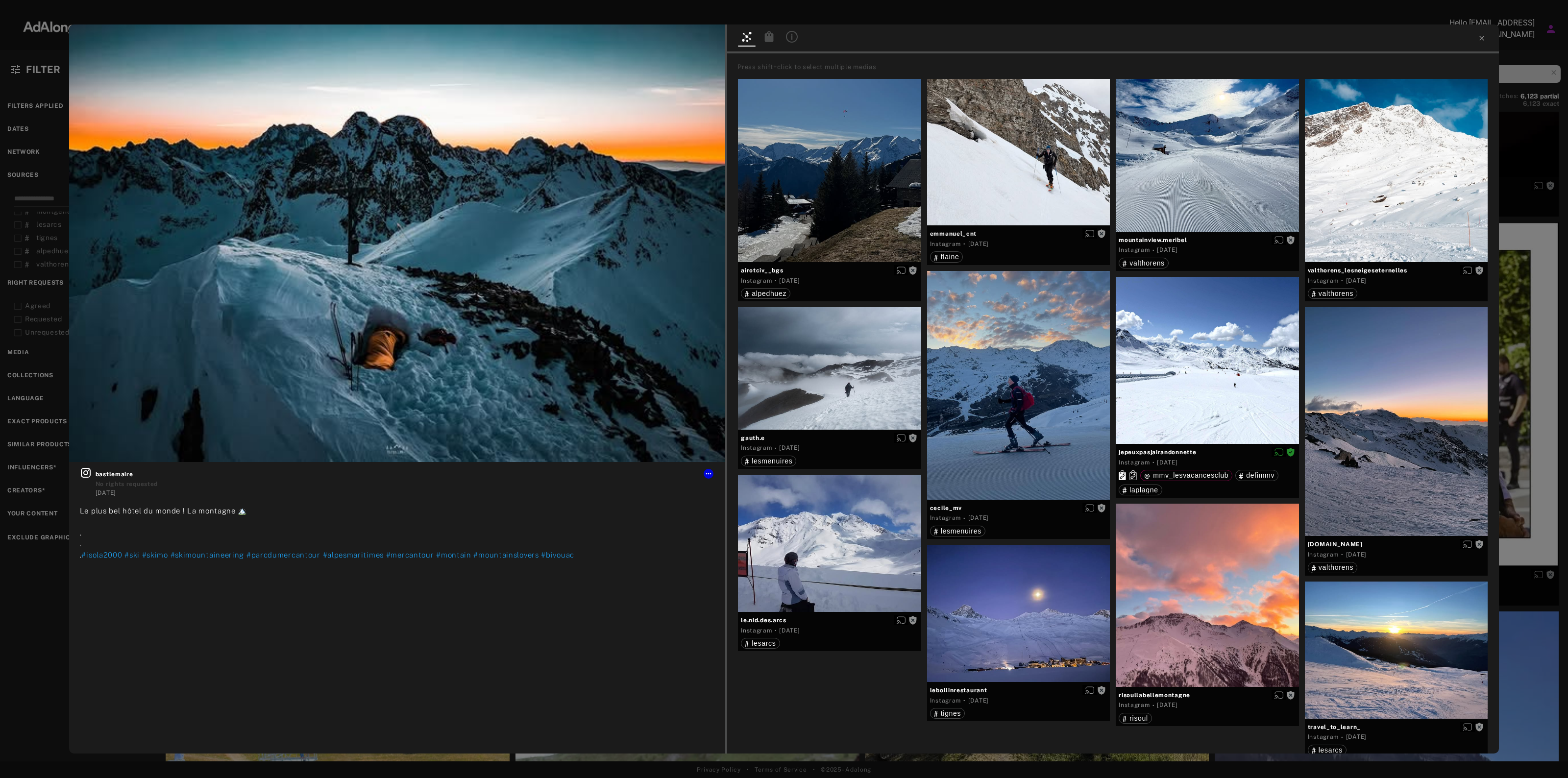
click at [1559, 437] on div "Get rights bastlemaire No rights requested [DATE] Le plus bel hôtel du monde ! …" at bounding box center [784, 389] width 1568 height 778
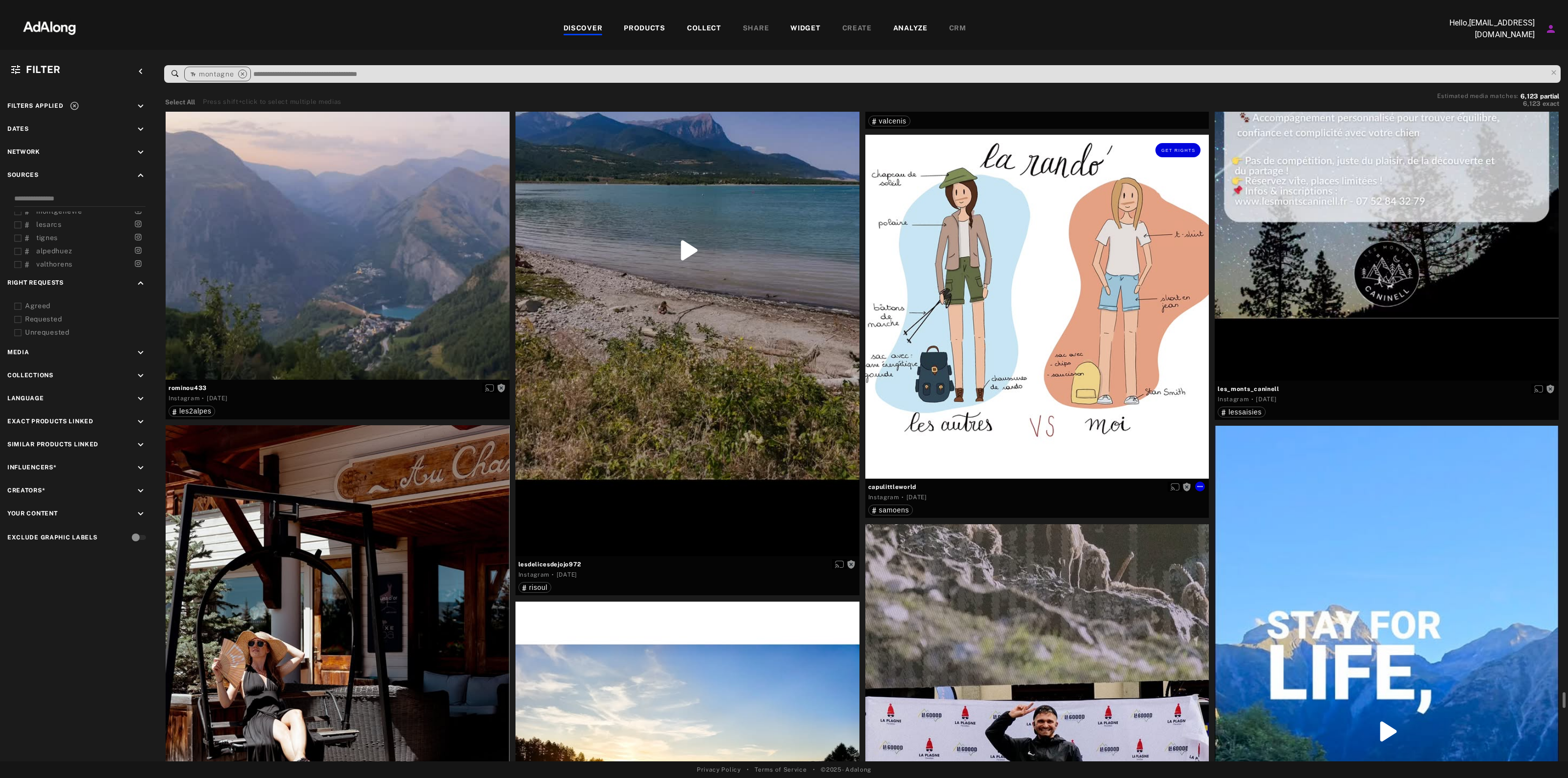
scroll to position [24132, 0]
